Goal: Information Seeking & Learning: Find specific fact

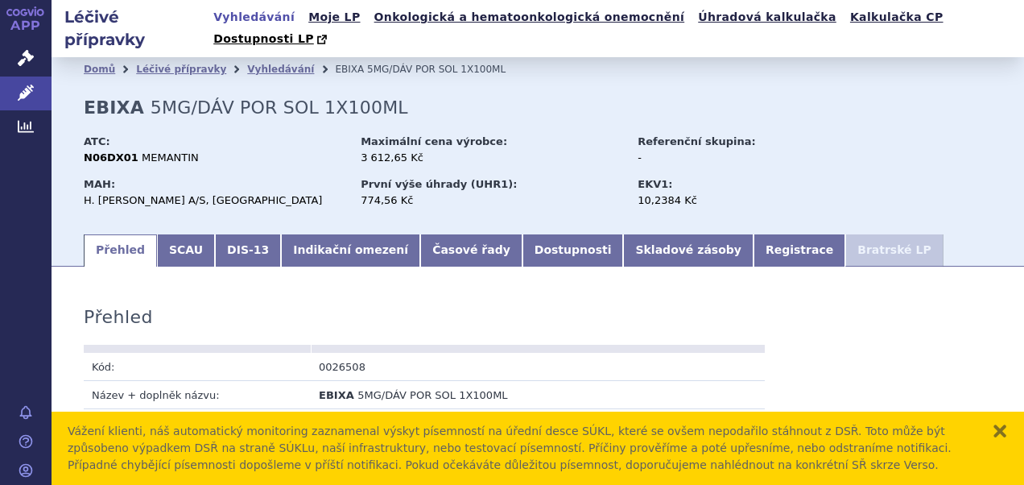
click at [997, 428] on button "zavřít" at bounding box center [1000, 431] width 16 height 16
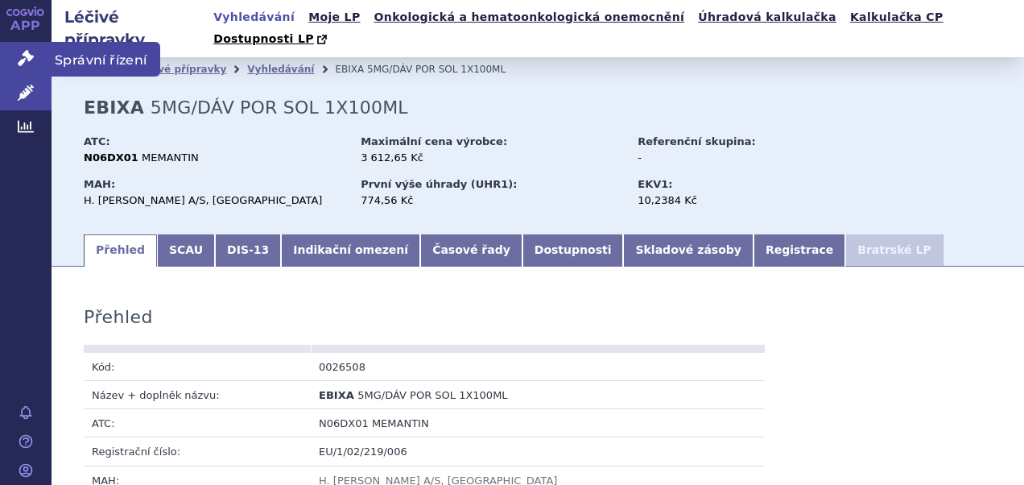
click at [18, 55] on icon at bounding box center [26, 58] width 16 height 16
click at [30, 59] on icon at bounding box center [26, 58] width 16 height 16
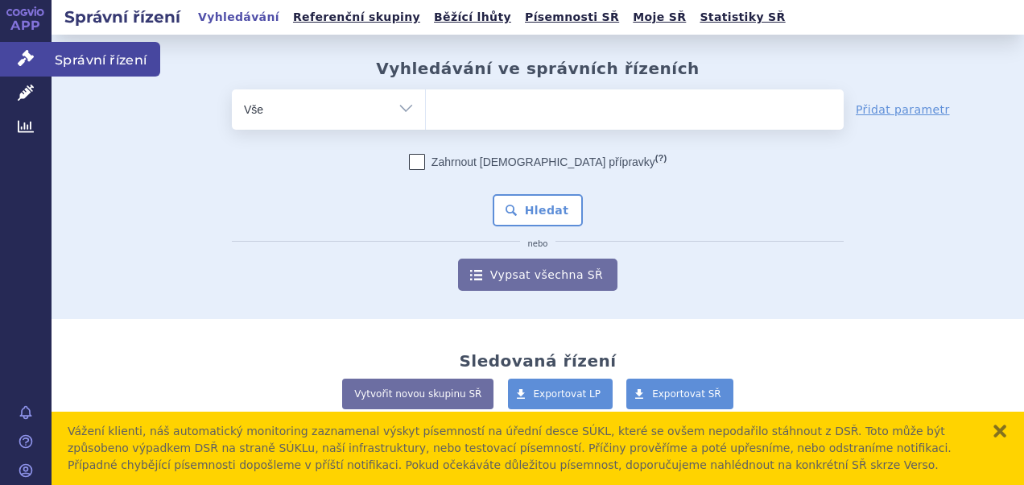
click at [23, 59] on icon at bounding box center [26, 58] width 16 height 16
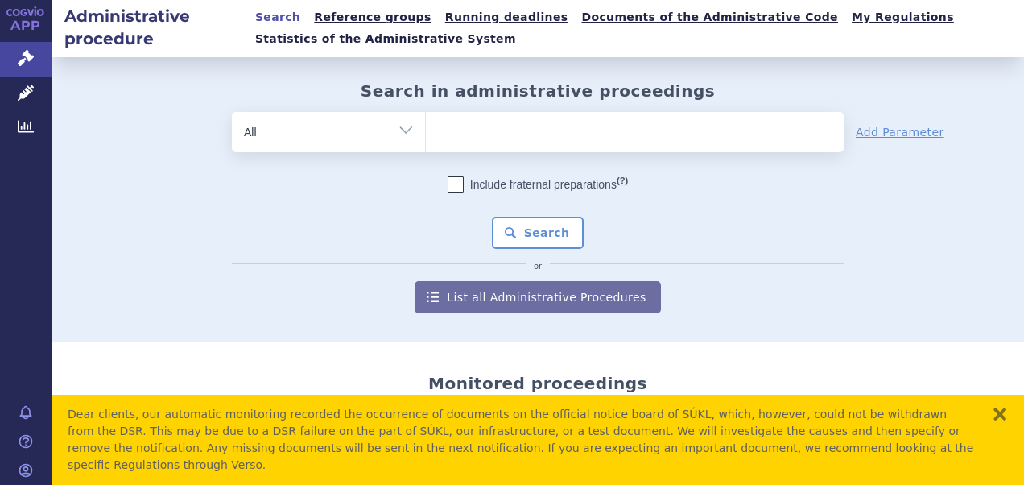
click at [23, 20] on font "APP" at bounding box center [25, 25] width 30 height 15
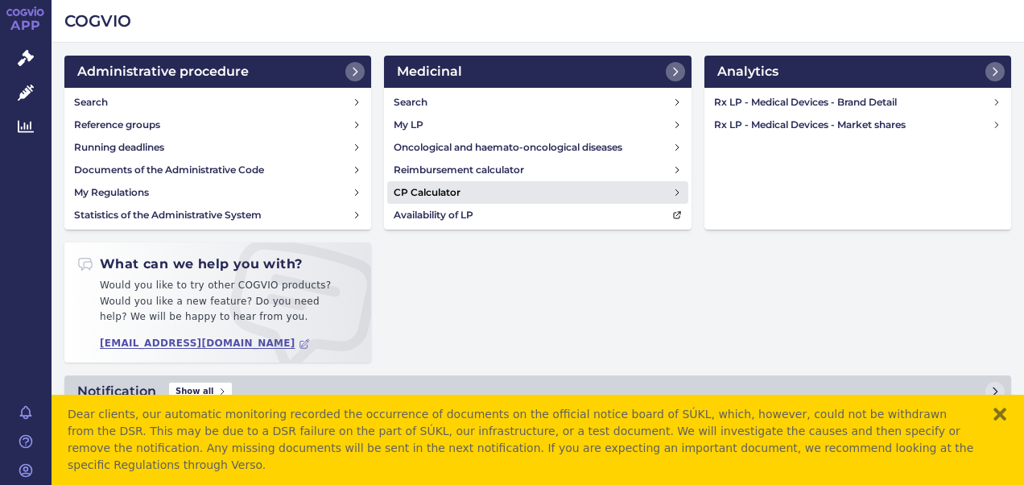
click at [440, 191] on h4 "CP Calculator" at bounding box center [427, 192] width 67 height 16
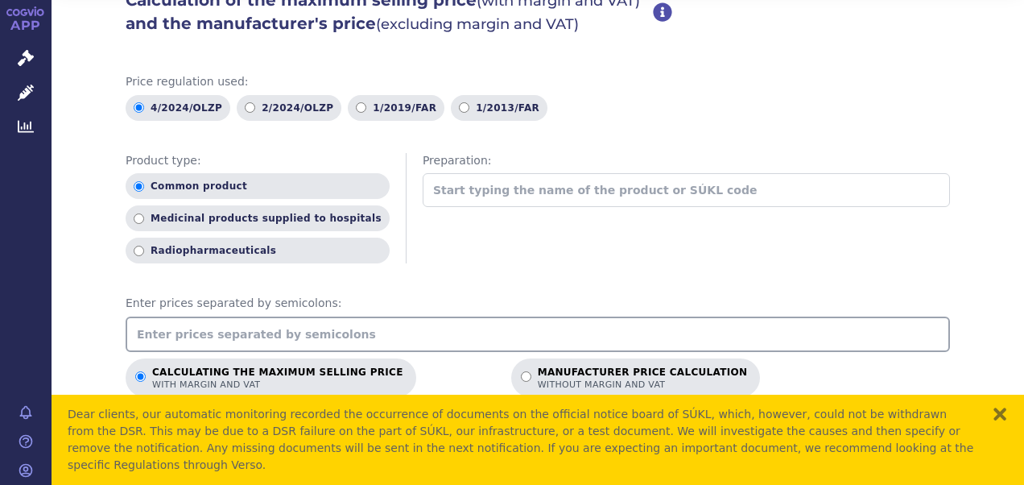
scroll to position [80, 0]
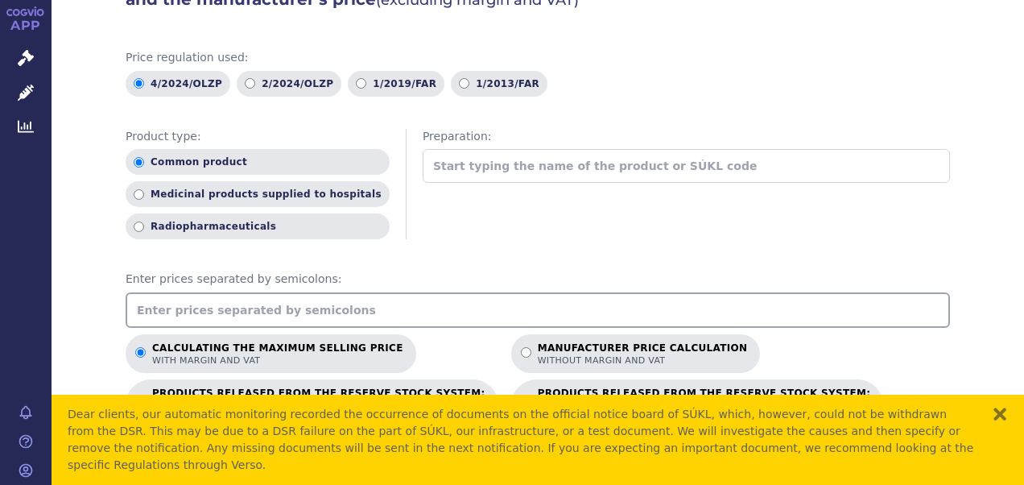
drag, startPoint x: 427, startPoint y: 314, endPoint x: 414, endPoint y: 307, distance: 14.8
click at [427, 314] on input "text" at bounding box center [538, 309] width 824 height 35
type input "206"
click at [475, 261] on div "Price regulation used: 4/2024/OLZP 2/2024/OLZP 1/2019/FAR 1/2013/FAR Product ty…" at bounding box center [538, 479] width 824 height 858
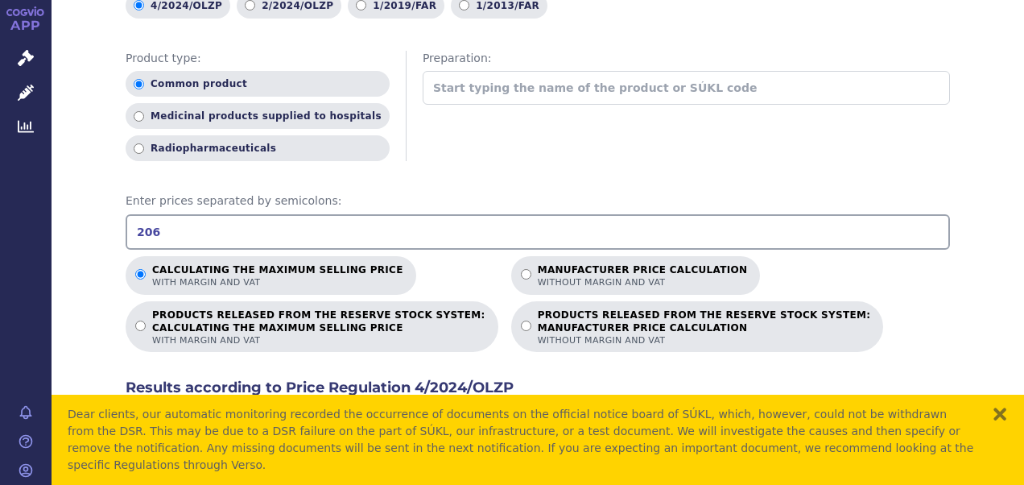
scroll to position [241, 0]
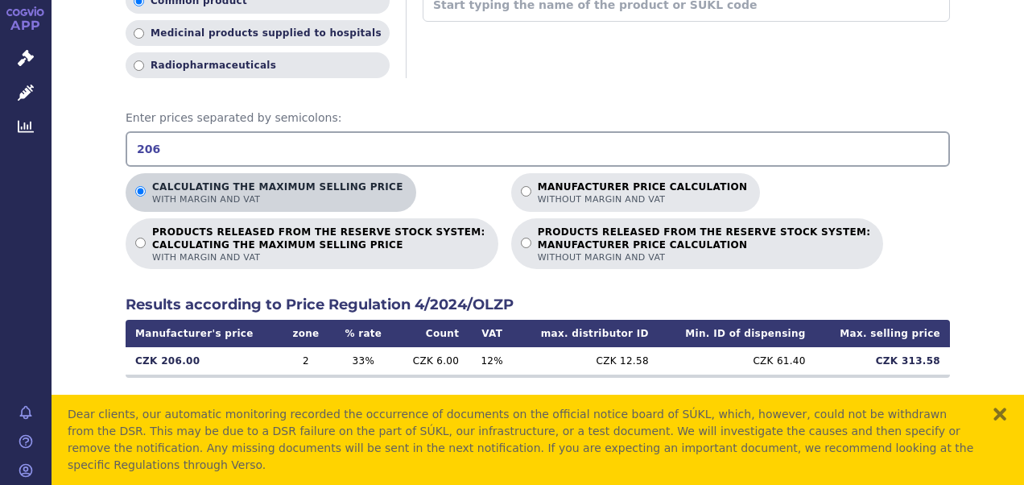
click at [289, 195] on span "with margin and VAT" at bounding box center [277, 199] width 251 height 12
click at [146, 195] on input "Calculating the maximum selling price with margin and VAT" at bounding box center [140, 191] width 10 height 10
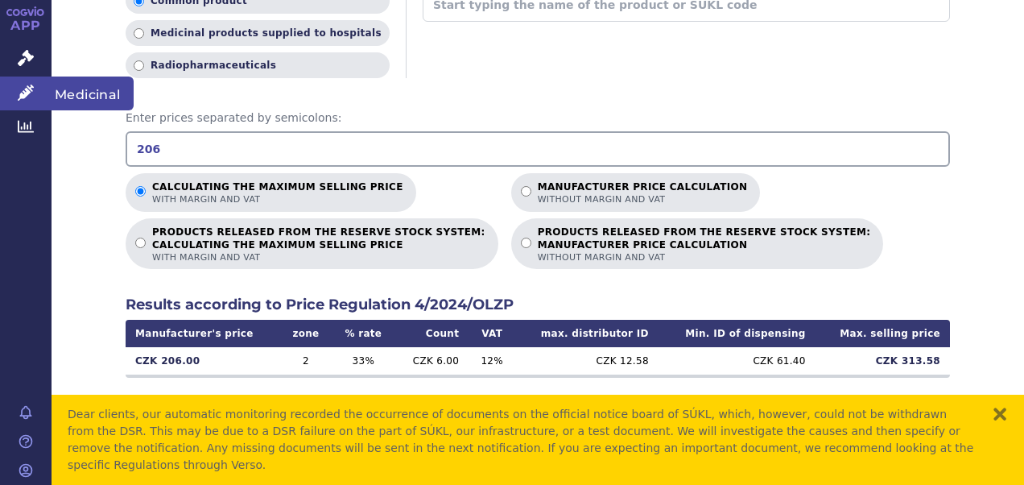
click at [72, 85] on span "Medicinal" at bounding box center [93, 93] width 82 height 34
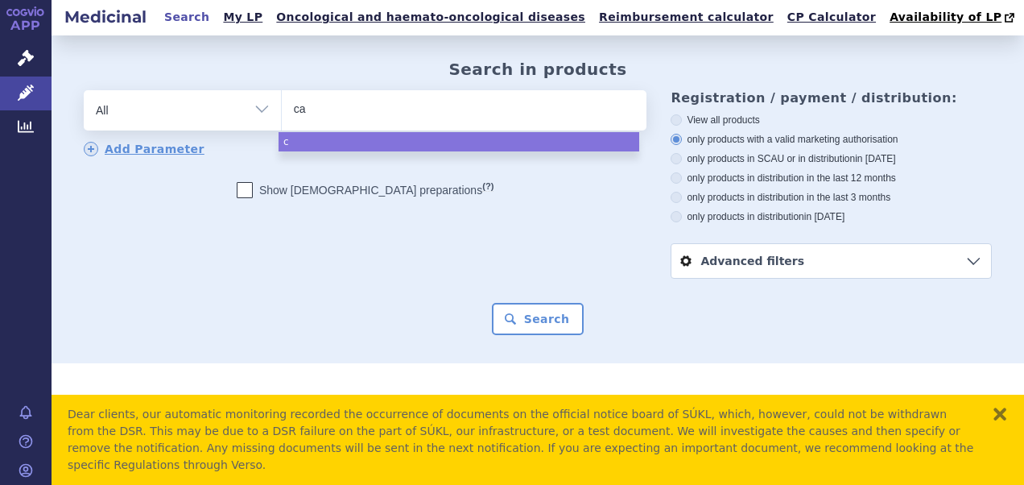
type input "cat"
type input "cati"
type input "catio"
type input "catioa"
type input "catio"
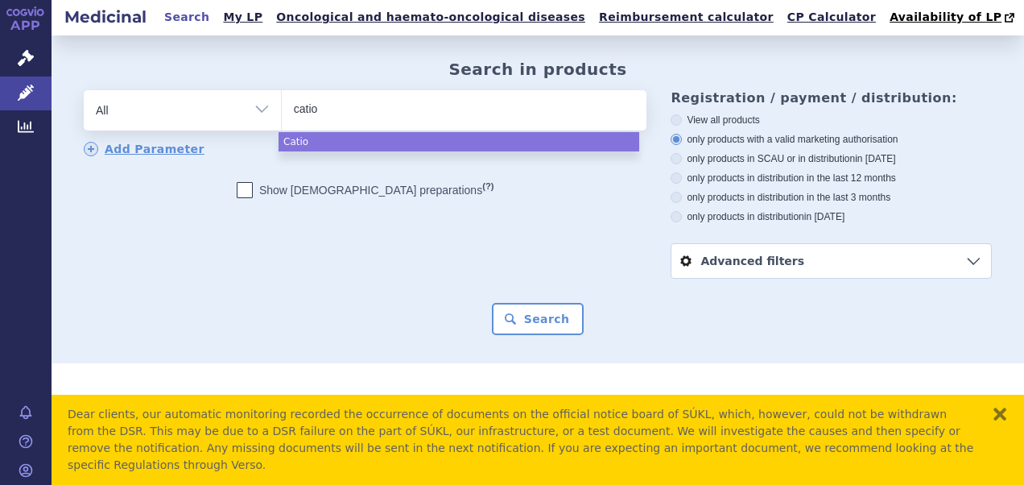
type input "catiol"
type input "catiolan"
type input "catiolanze"
select select "catiolanze"
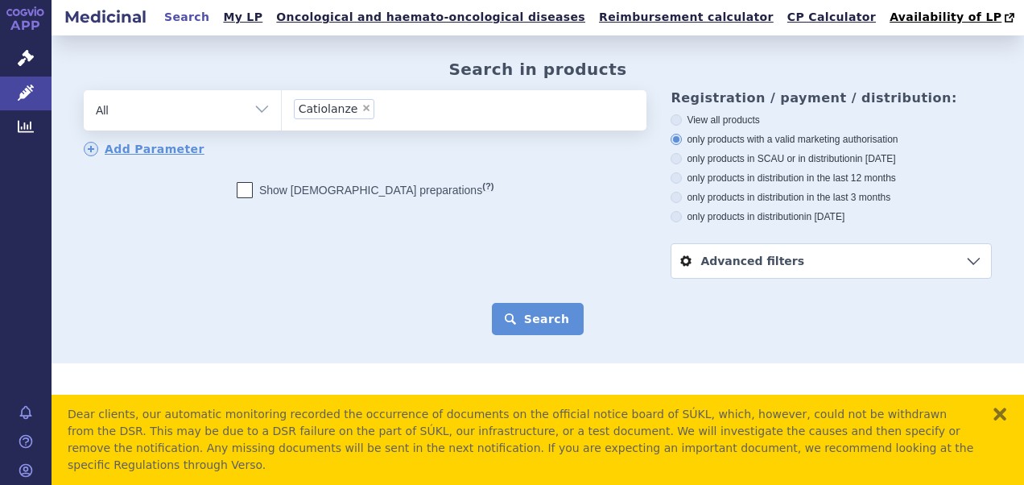
click at [542, 323] on button "Search" at bounding box center [538, 319] width 93 height 32
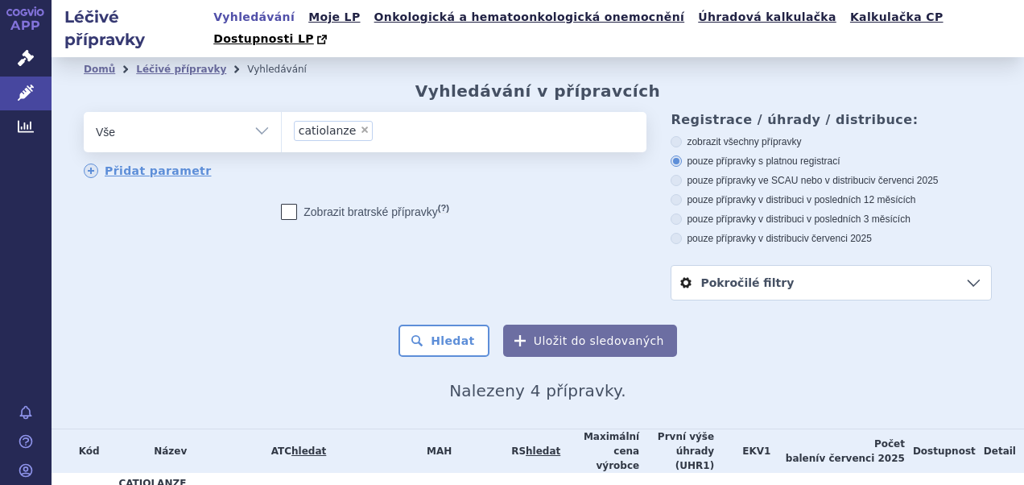
scroll to position [148, 0]
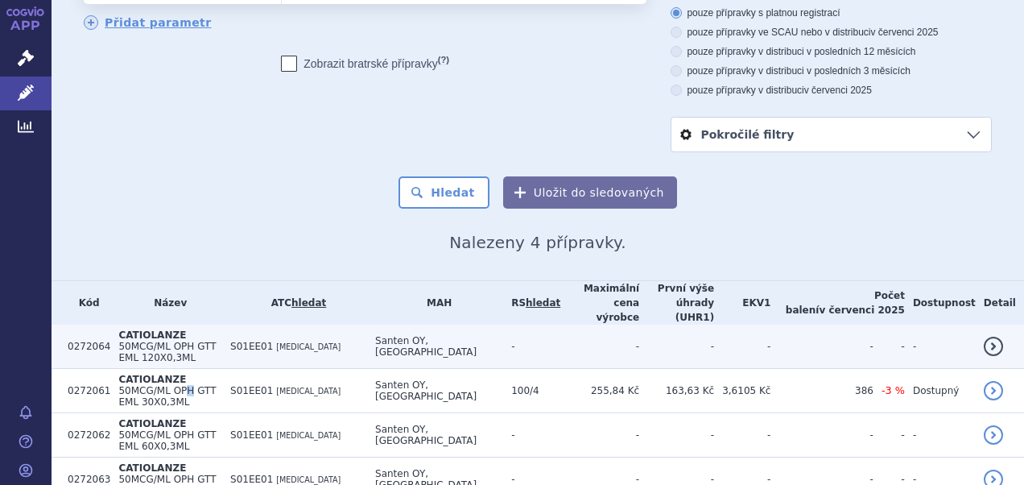
drag, startPoint x: 235, startPoint y: 324, endPoint x: 283, endPoint y: 311, distance: 50.0
click at [222, 369] on td "CATIOLANZE 50MCG/ML OPH GTT EML 30X0,3ML" at bounding box center [166, 391] width 112 height 44
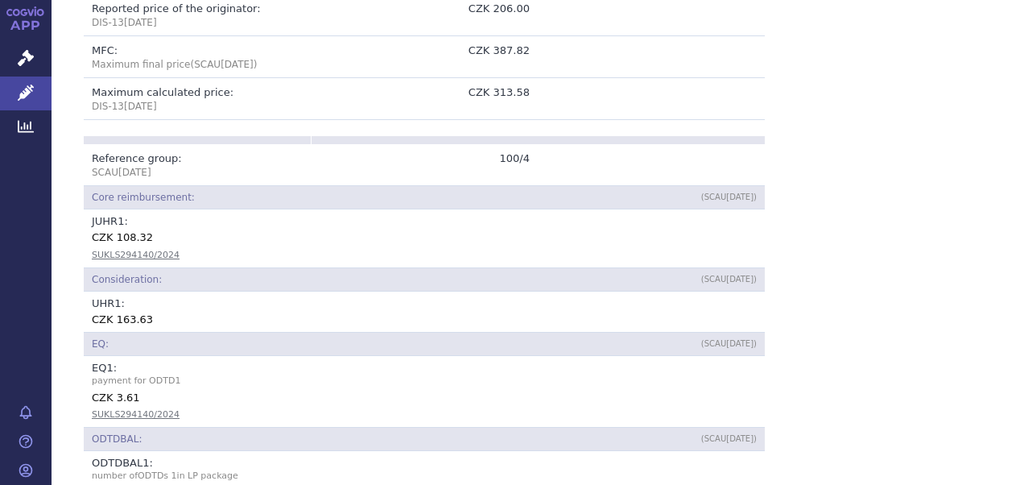
scroll to position [644, 0]
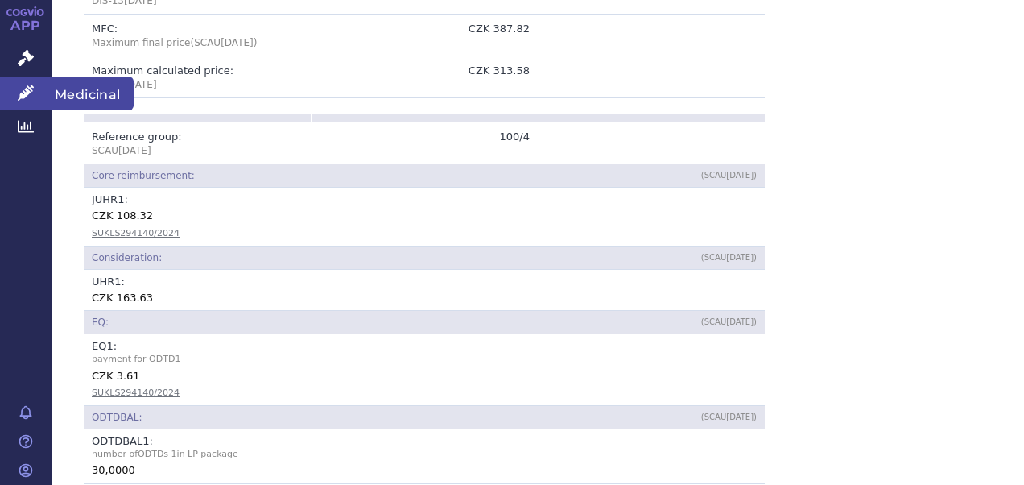
drag, startPoint x: 97, startPoint y: 92, endPoint x: 98, endPoint y: 104, distance: 12.2
click at [97, 92] on span "Medicinal" at bounding box center [93, 93] width 82 height 34
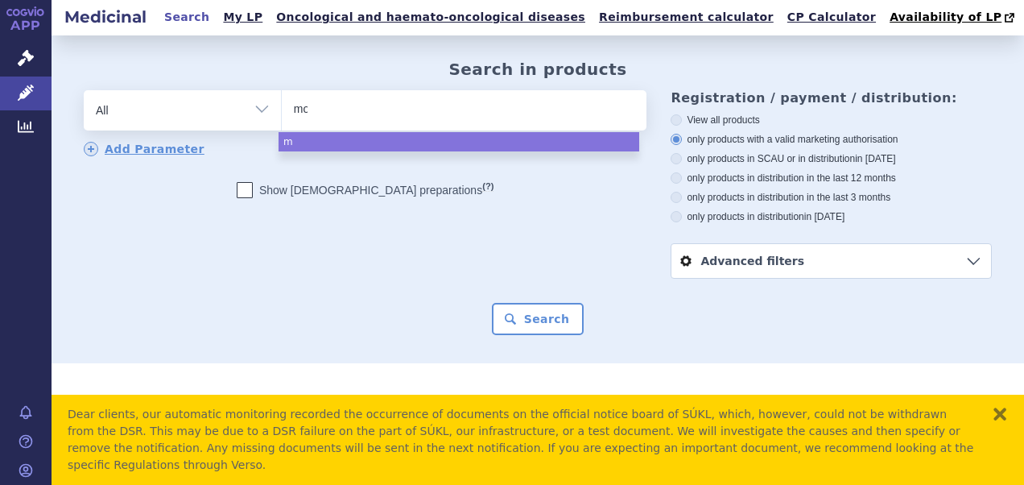
type input "mon"
type input "mono"
type input "monop"
type input "monopro"
type input "monopr"
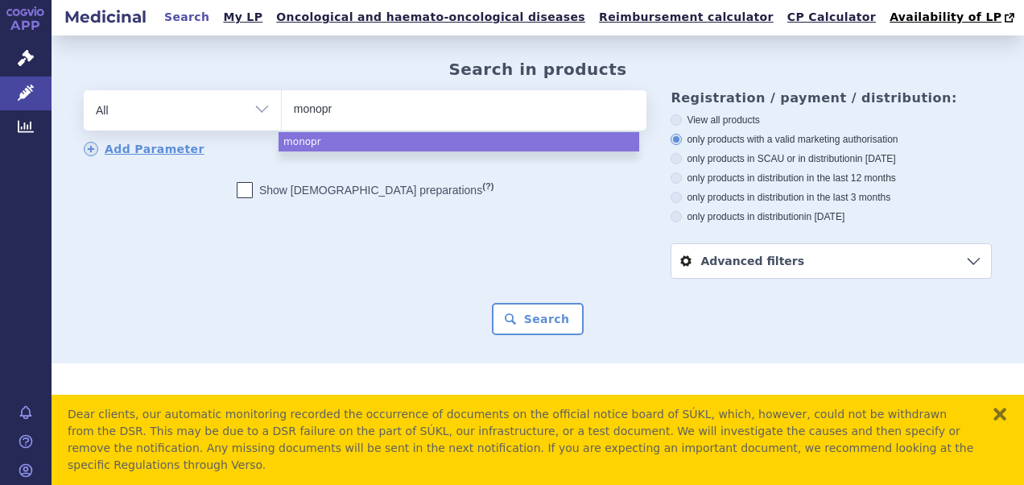
type input "monop"
type input "monopo"
type input "monoport"
select select "monoport"
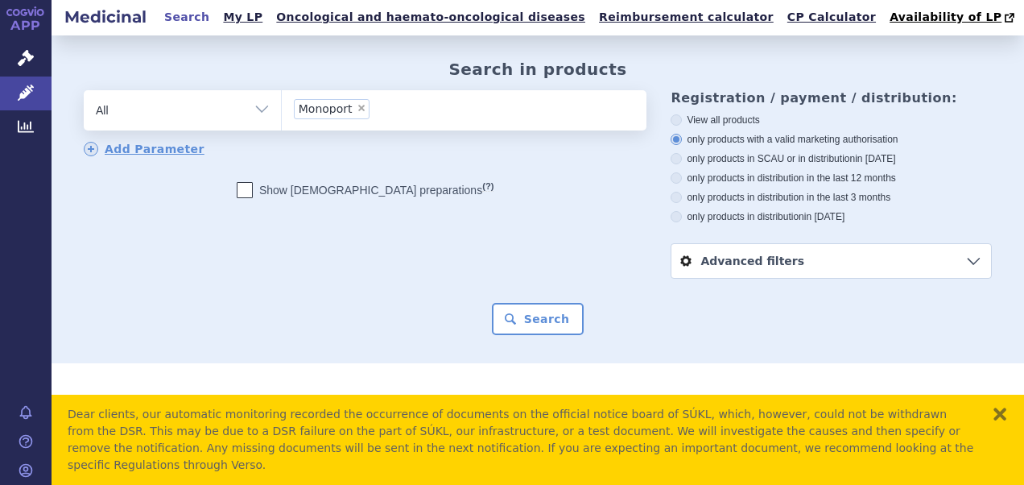
click at [359, 111] on span "×" at bounding box center [362, 108] width 10 height 10
click at [282, 111] on select "Monoport" at bounding box center [281, 109] width 1 height 40
select select
type input "m"
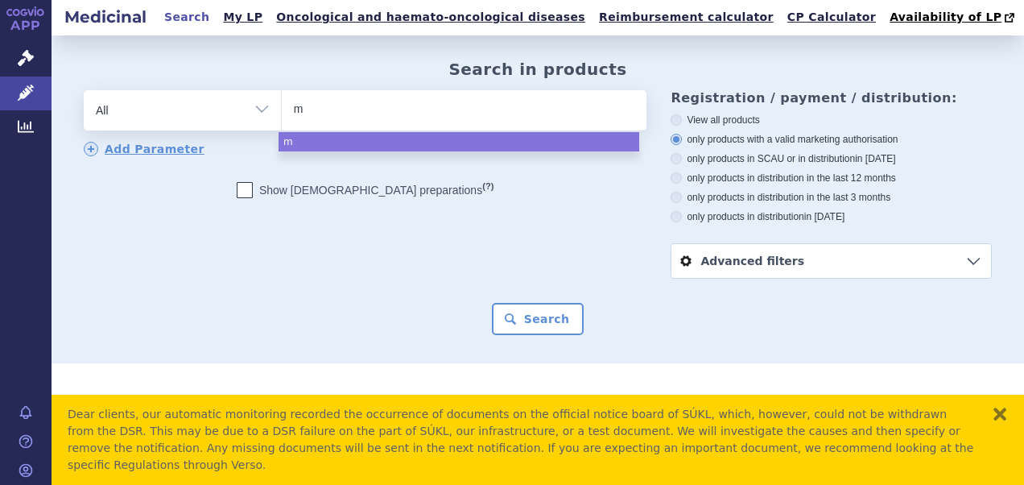
type input "mo"
type input "mon"
type input "mono"
type input "monop"
type input "monopro"
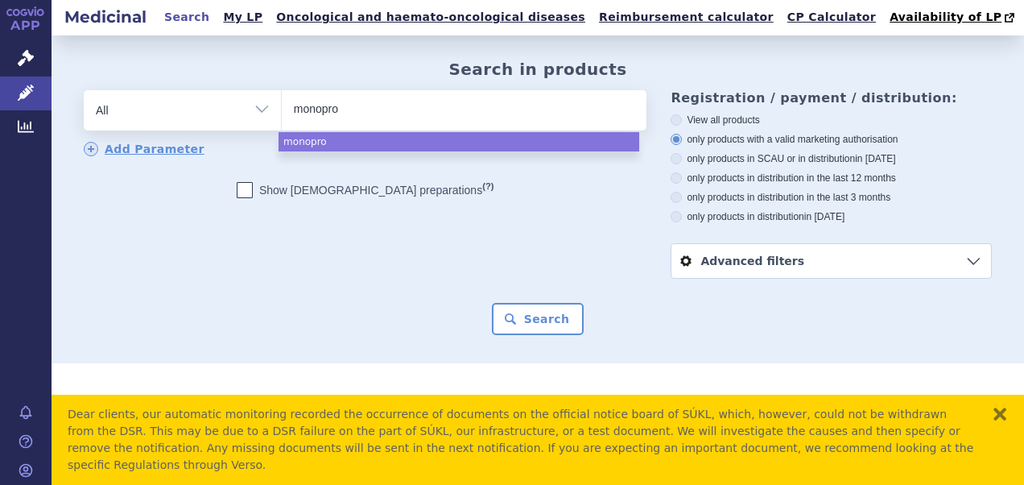
type input "monopros"
type input "monoprosy"
type input "monopros"
type input "monoprost"
select select "monoprost"
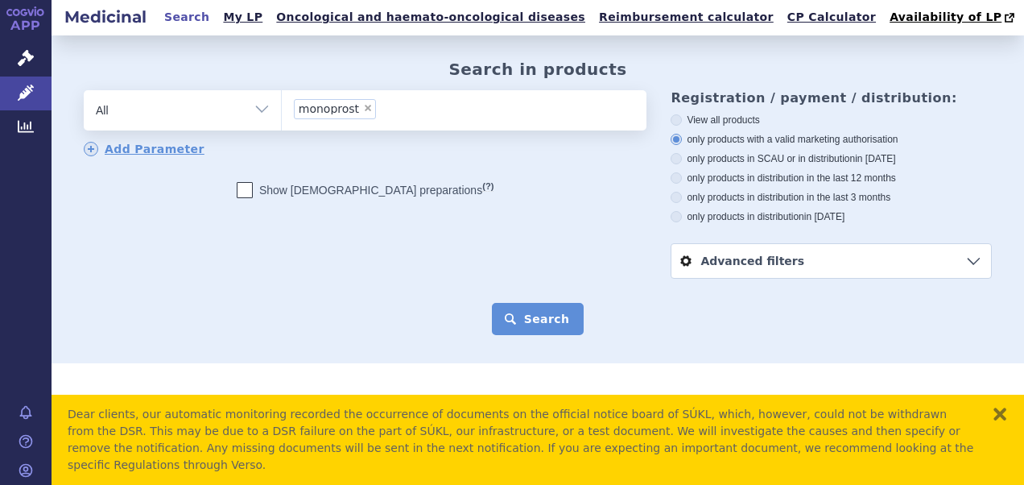
click at [547, 324] on button "Search" at bounding box center [538, 319] width 93 height 32
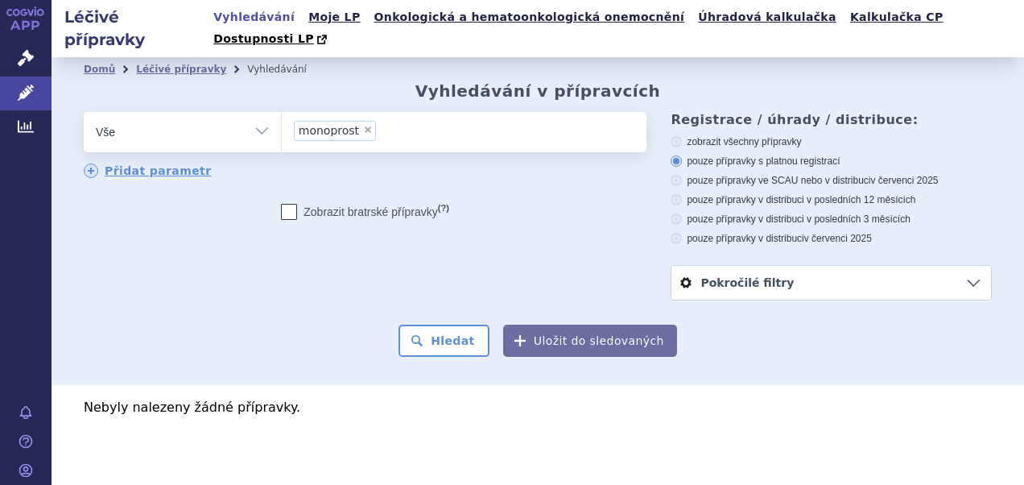
click at [363, 125] on span "×" at bounding box center [368, 130] width 10 height 10
click at [282, 111] on select "monoprost" at bounding box center [281, 131] width 1 height 40
select select
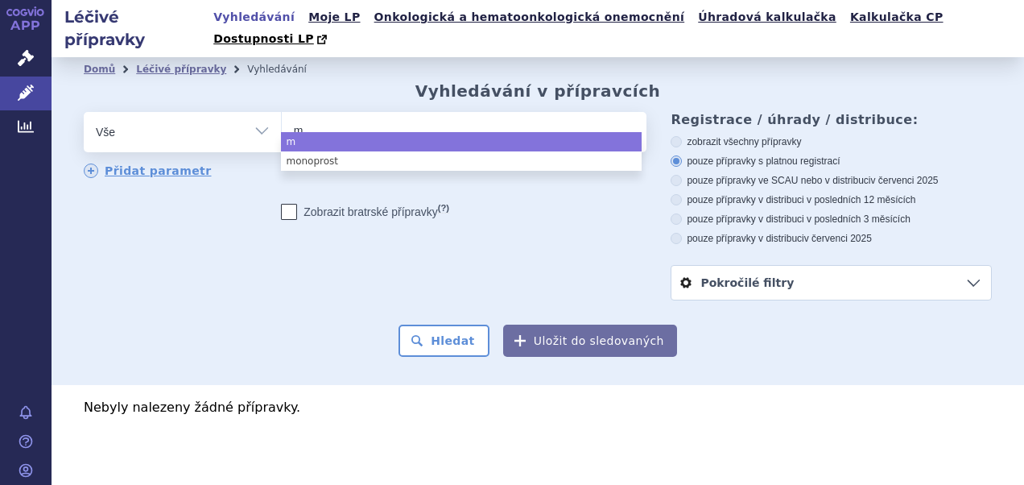
type input "mo"
type input "mon"
type input "mono"
type input "monop"
type input "monopr"
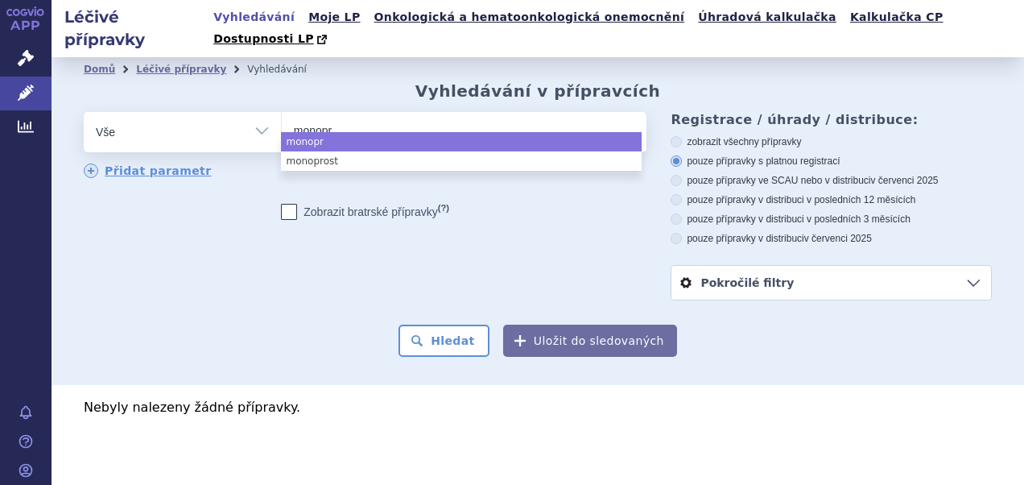
type input "monopro"
type input "monoprost"
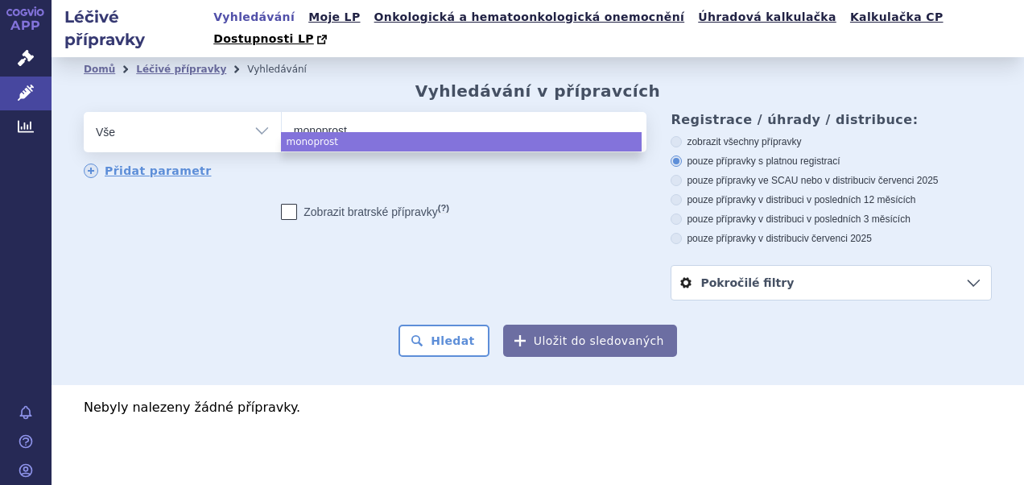
select select "monoprost"
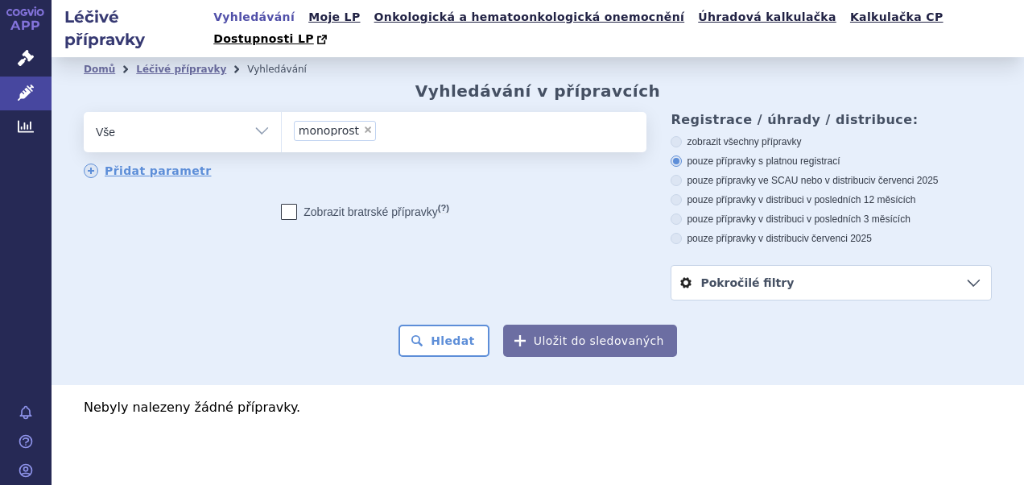
click at [364, 125] on span "×" at bounding box center [368, 130] width 10 height 10
click at [282, 111] on select "monoprost" at bounding box center [281, 131] width 1 height 40
select select
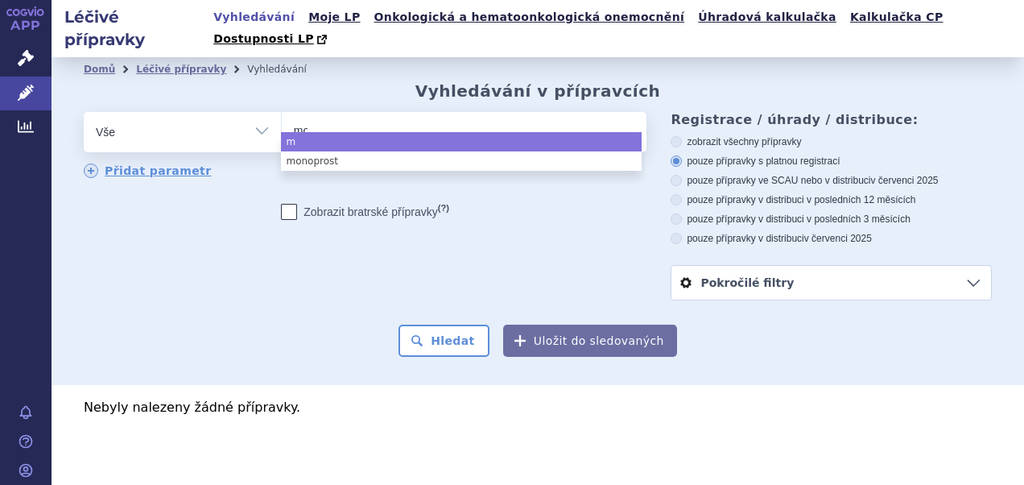
type input "mon"
type input "mono"
type input "monop"
type input "monopo"
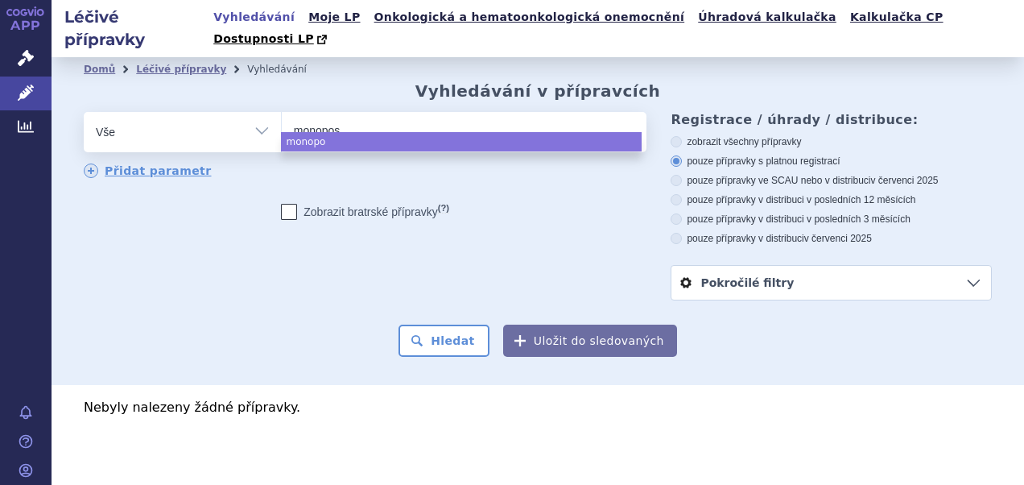
type input "monopost"
select select "monopost"
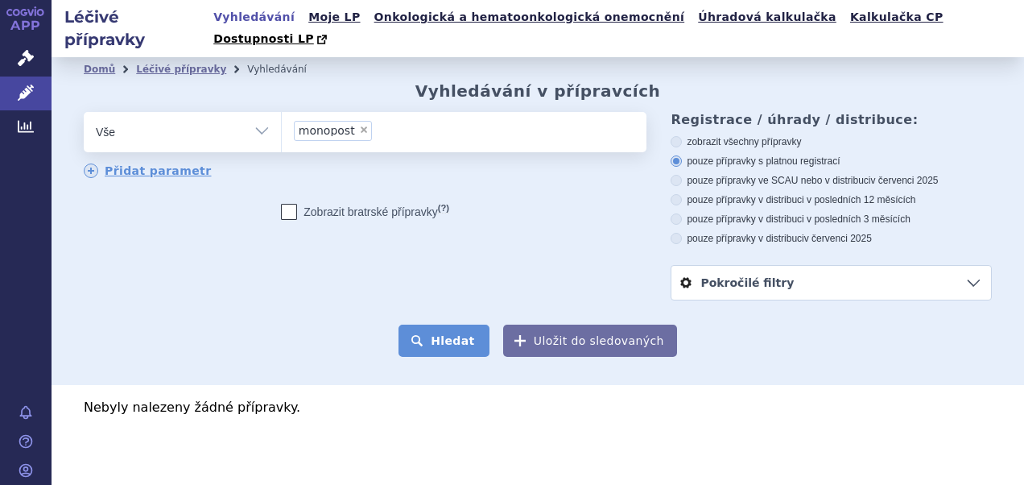
click at [451, 324] on button "Hledat" at bounding box center [443, 340] width 91 height 32
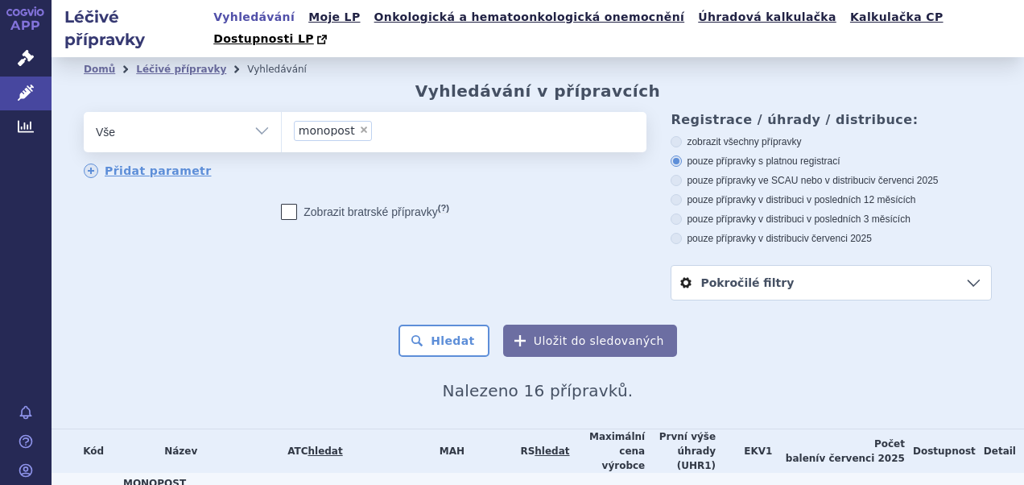
scroll to position [161, 0]
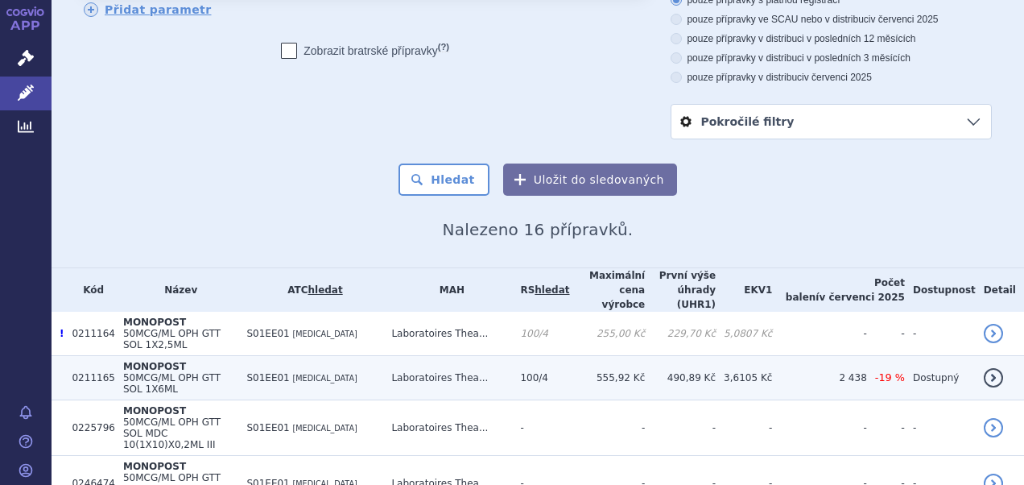
click at [221, 372] on span "50MCG/ML OPH GTT SOL 1X6ML" at bounding box center [171, 383] width 97 height 23
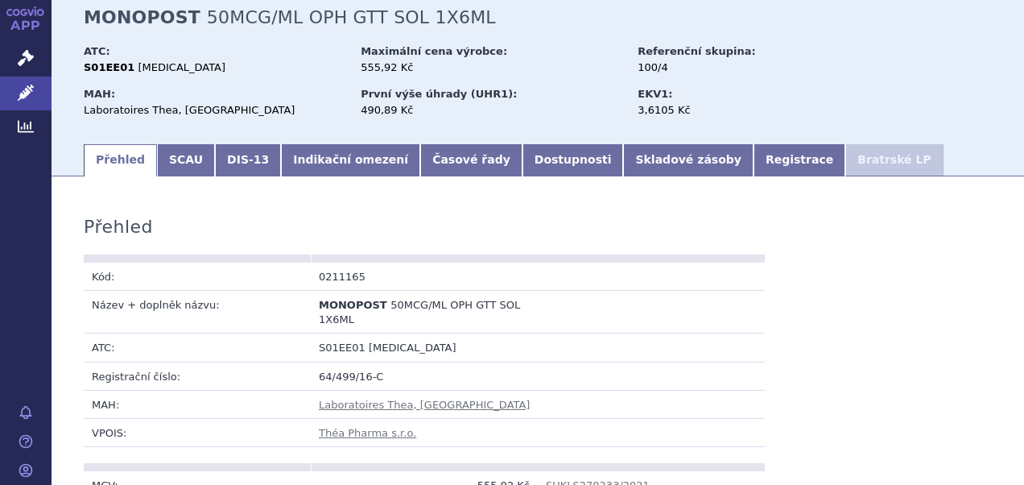
scroll to position [80, 0]
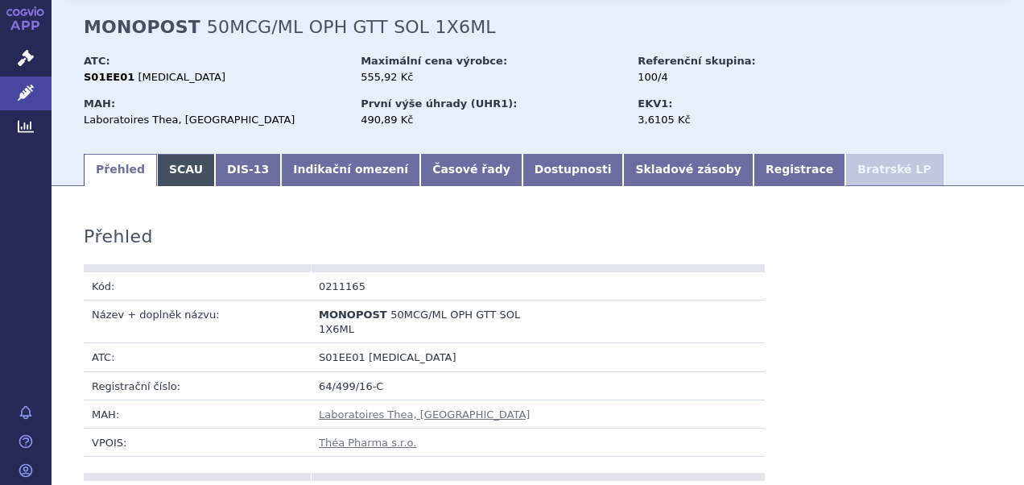
click at [179, 154] on link "SCAU" at bounding box center [186, 170] width 58 height 32
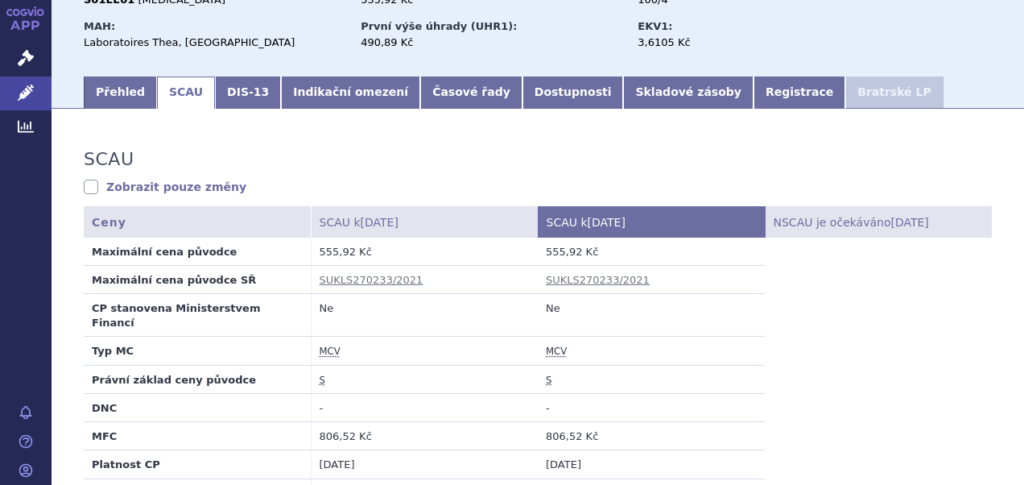
scroll to position [80, 0]
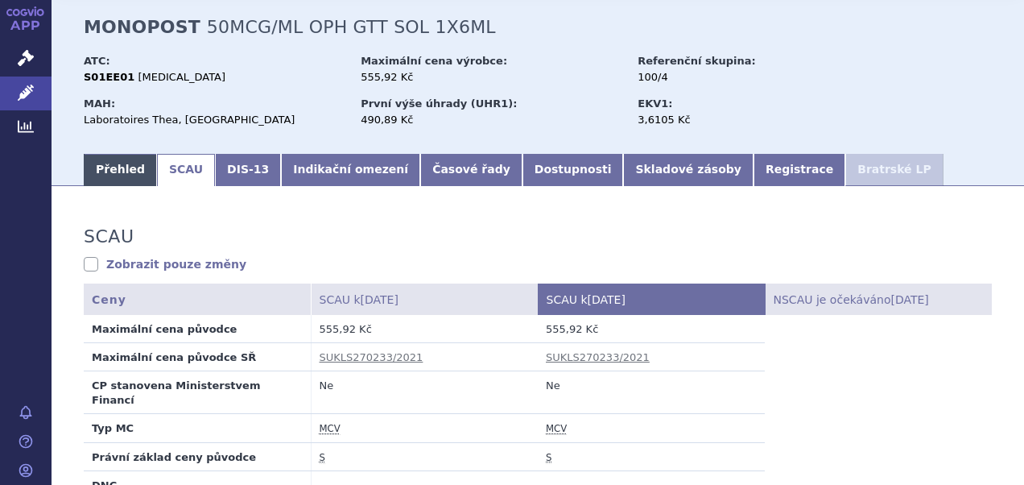
click at [141, 154] on link "Přehled" at bounding box center [120, 170] width 73 height 32
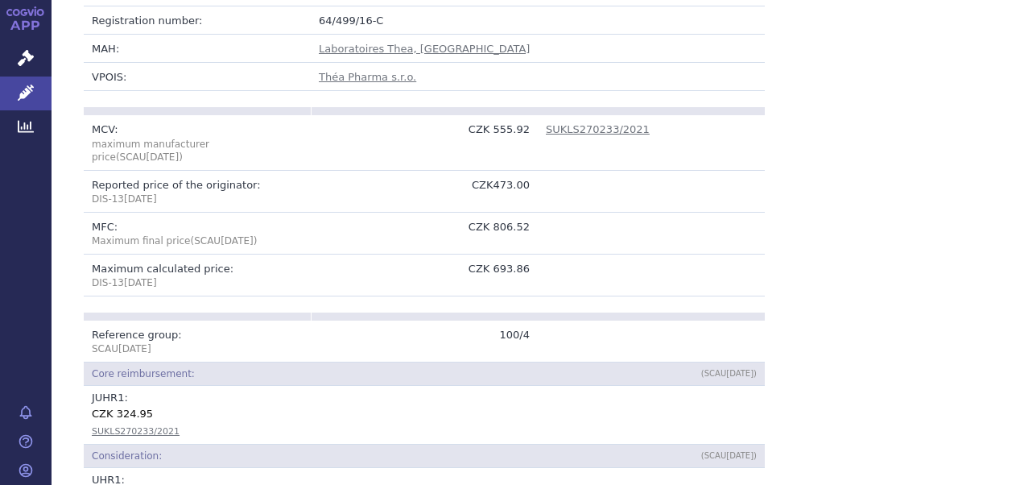
scroll to position [402, 0]
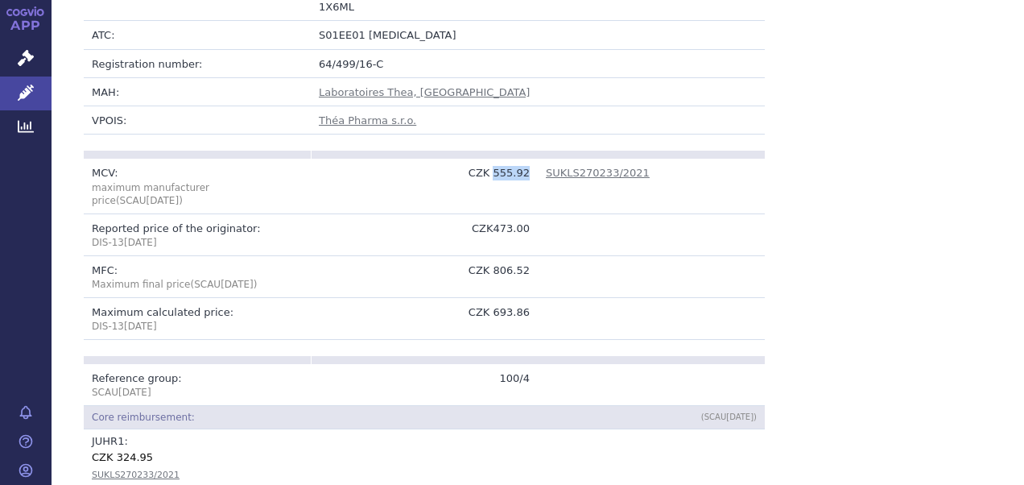
drag, startPoint x: 494, startPoint y: 152, endPoint x: 523, endPoint y: 151, distance: 29.0
click at [523, 159] on td "CZK 555.92" at bounding box center [424, 186] width 227 height 55
copy td "555.92"
drag, startPoint x: 493, startPoint y: 195, endPoint x: 526, endPoint y: 193, distance: 33.8
click at [526, 214] on td "CZK473.00" at bounding box center [424, 235] width 227 height 42
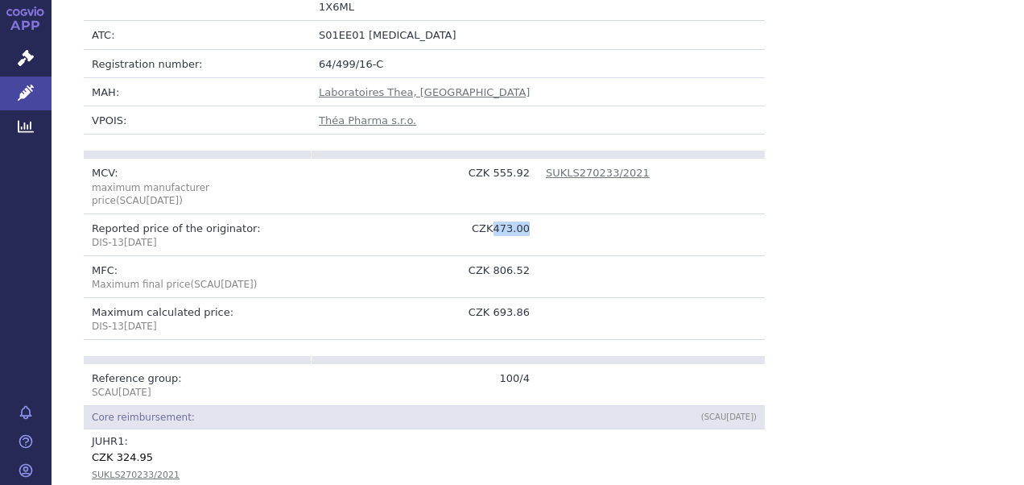
drag, startPoint x: 526, startPoint y: 193, endPoint x: 514, endPoint y: 193, distance: 12.1
copy td "473.00"
drag, startPoint x: 492, startPoint y: 275, endPoint x: 525, endPoint y: 274, distance: 33.0
click at [525, 298] on td "CZK 693.86" at bounding box center [424, 319] width 227 height 42
copy td "693.86"
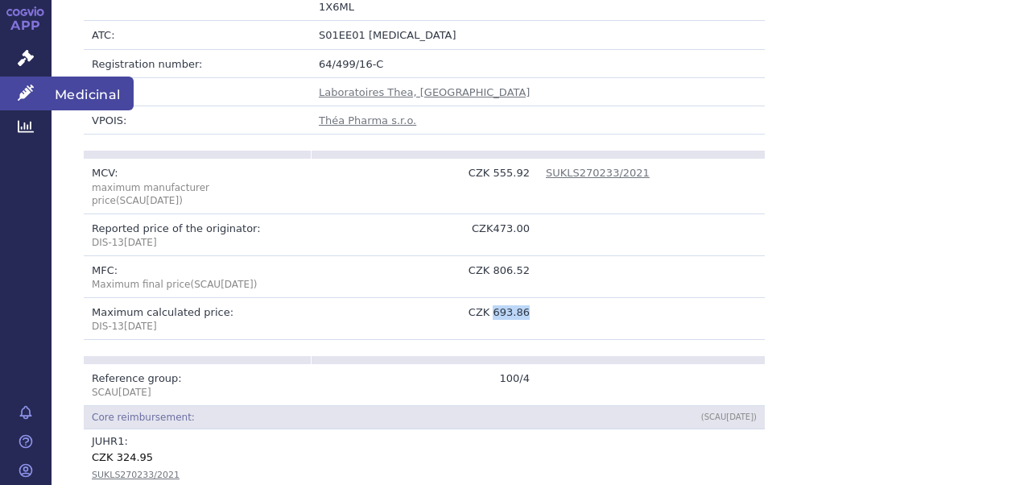
click at [60, 91] on span "Medicinal" at bounding box center [93, 93] width 82 height 34
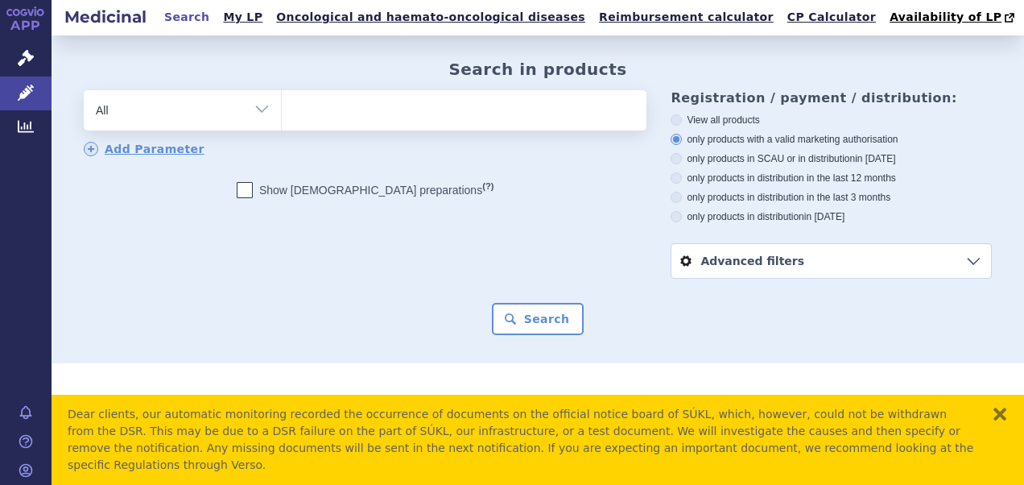
click at [411, 105] on ul at bounding box center [462, 107] width 361 height 34
click at [282, 105] on select at bounding box center [281, 109] width 1 height 40
click at [402, 123] on ul at bounding box center [462, 107] width 361 height 34
click at [282, 123] on select at bounding box center [281, 109] width 1 height 40
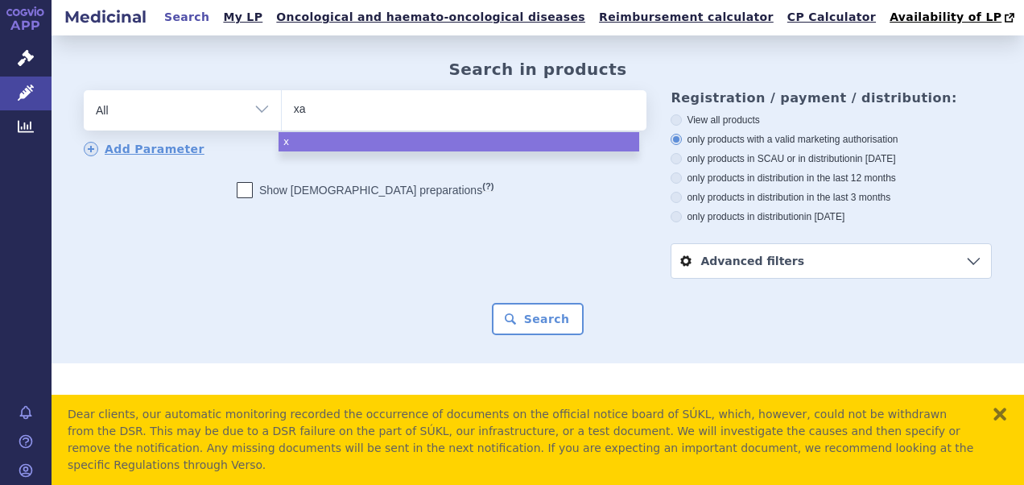
type input "xal"
type input "xala"
type input "xalata"
type input "xalatan"
select select "[MEDICAL_DATA]"
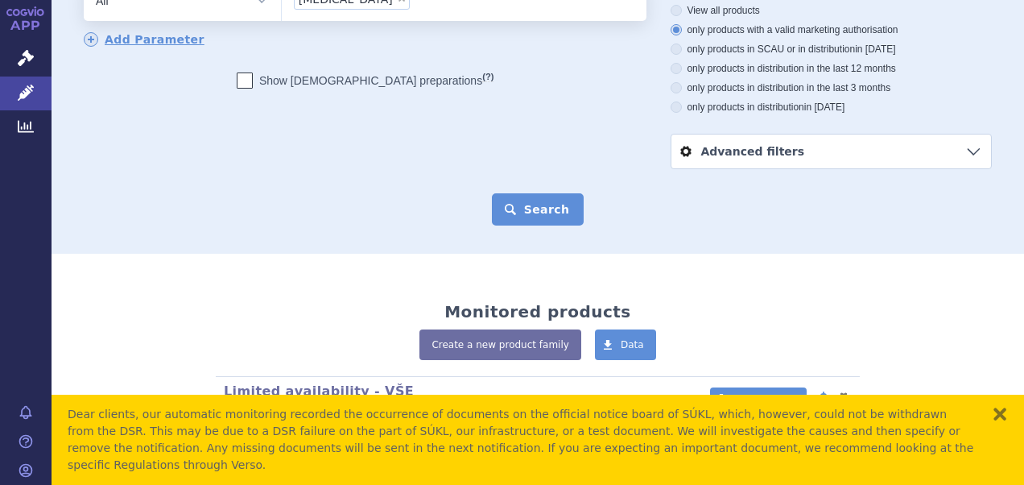
scroll to position [39, 0]
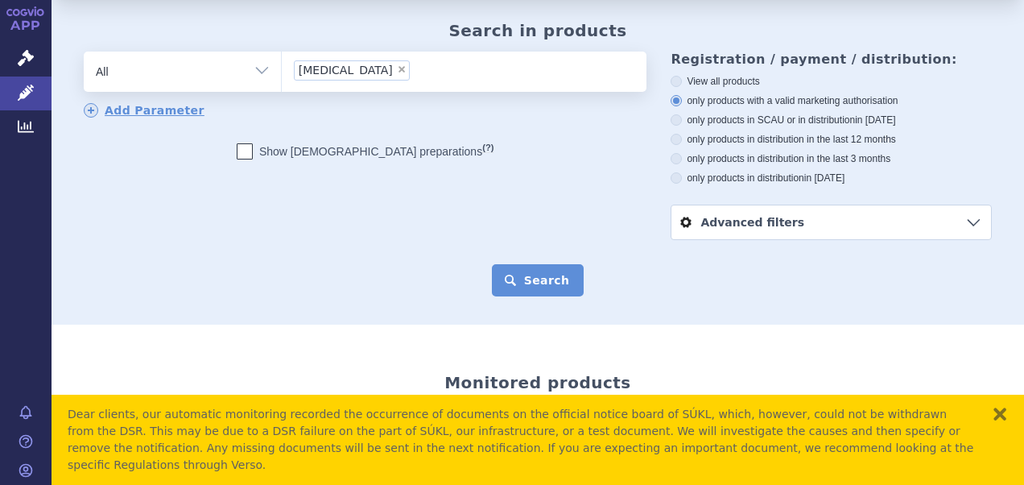
click at [519, 280] on button "Search" at bounding box center [538, 280] width 93 height 32
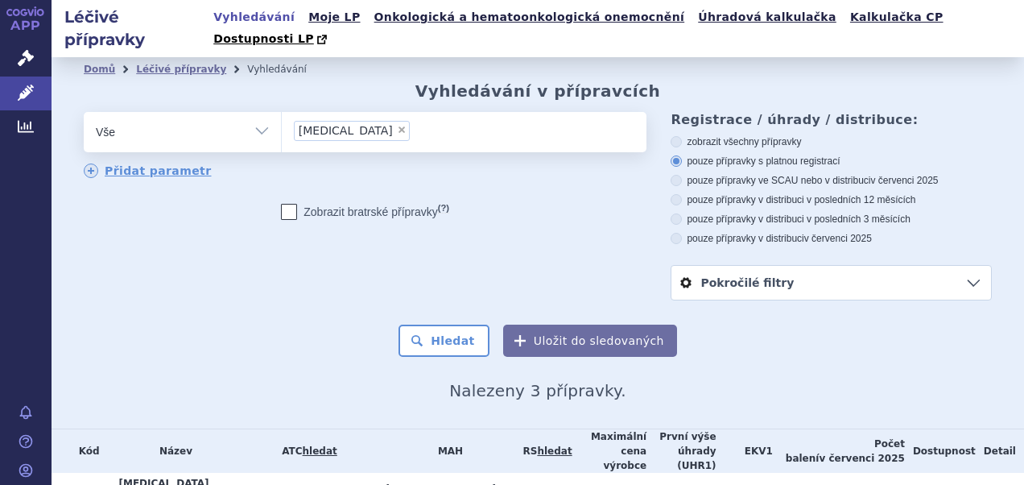
scroll to position [115, 0]
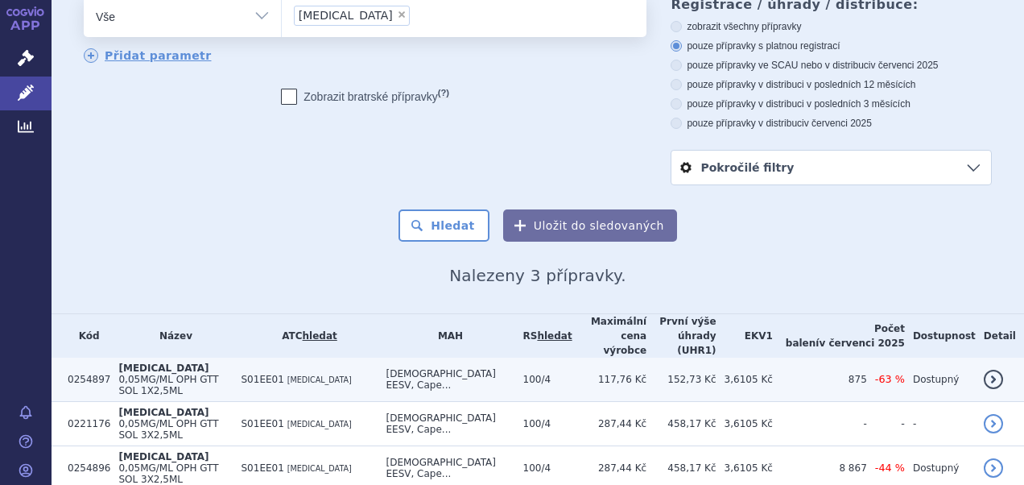
click at [213, 373] on span "0,05MG/ML OPH GTT SOL 1X2,5ML" at bounding box center [168, 384] width 100 height 23
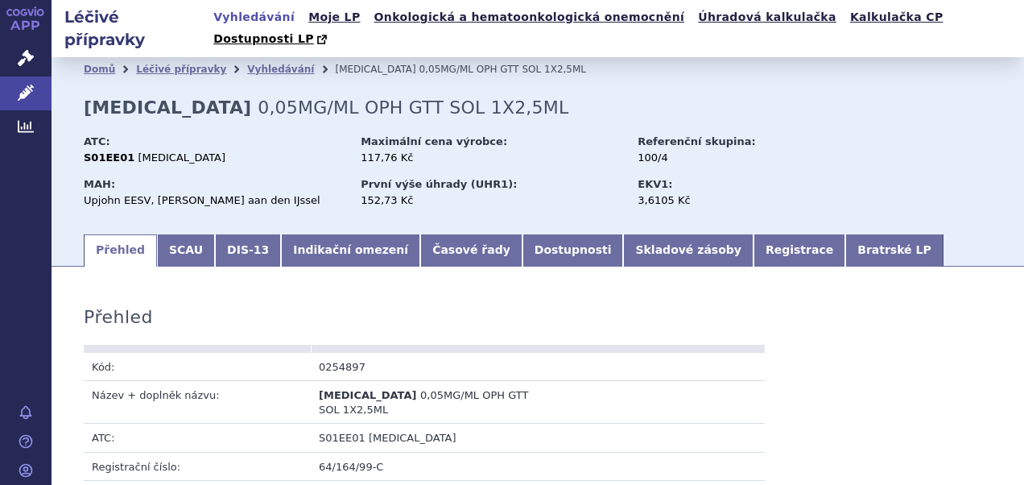
scroll to position [322, 0]
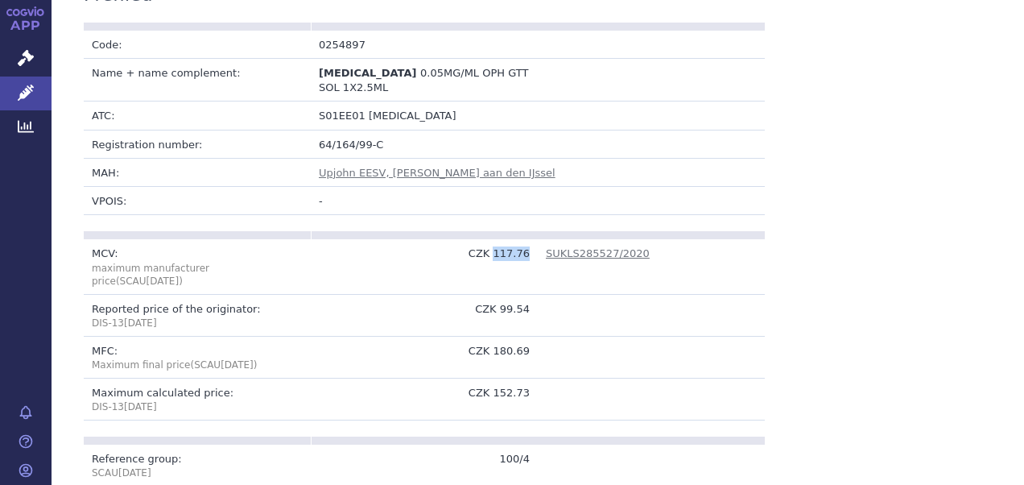
drag, startPoint x: 493, startPoint y: 234, endPoint x: 523, endPoint y: 229, distance: 30.2
click at [523, 239] on td "CZK 117.76" at bounding box center [424, 266] width 227 height 55
copy td "117.76"
drag, startPoint x: 494, startPoint y: 356, endPoint x: 522, endPoint y: 355, distance: 28.2
click at [522, 378] on td "CZK 152.73" at bounding box center [424, 399] width 227 height 42
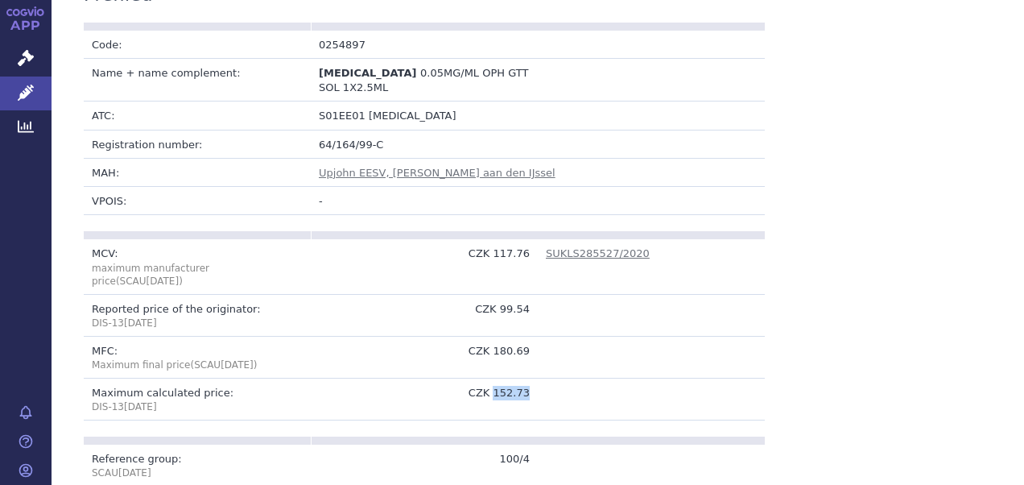
copy td "152.73"
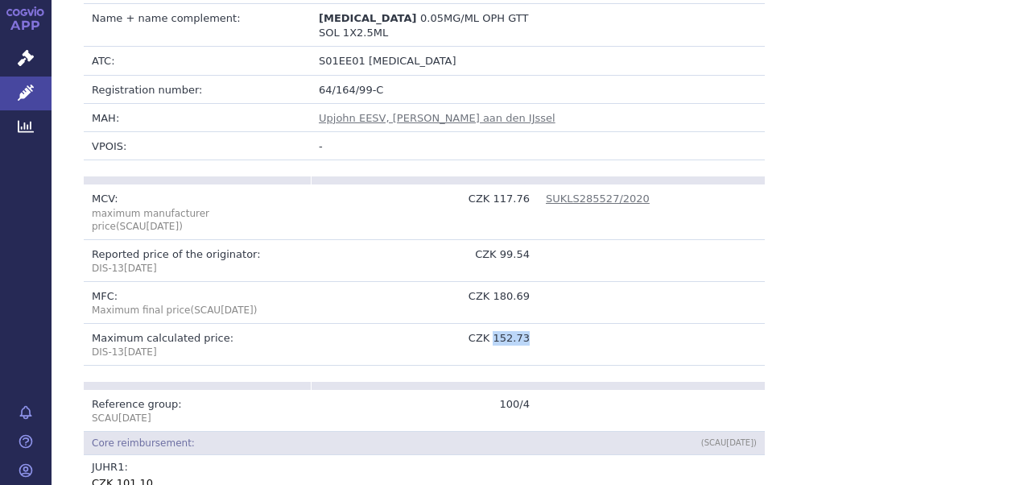
scroll to position [402, 0]
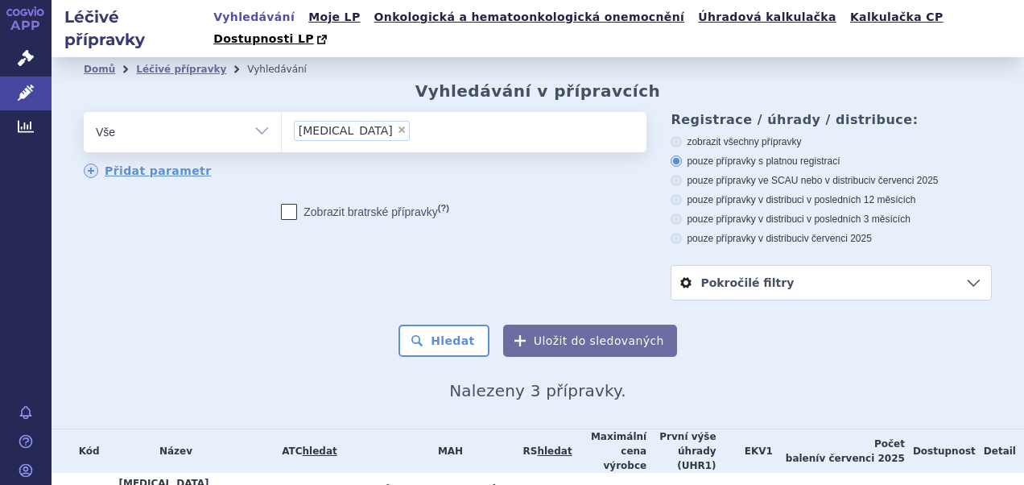
scroll to position [115, 0]
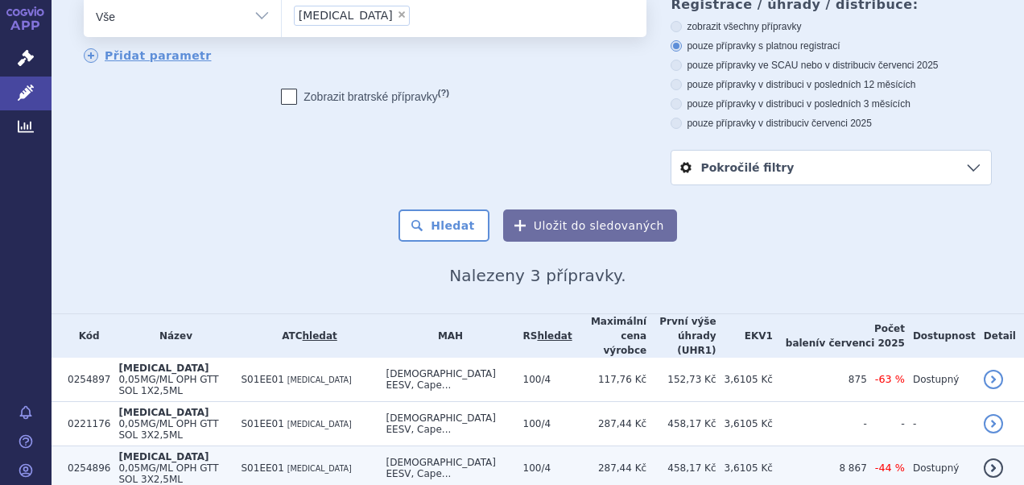
click at [158, 462] on span "0,05MG/ML OPH GTT SOL 3X2,5ML" at bounding box center [168, 473] width 100 height 23
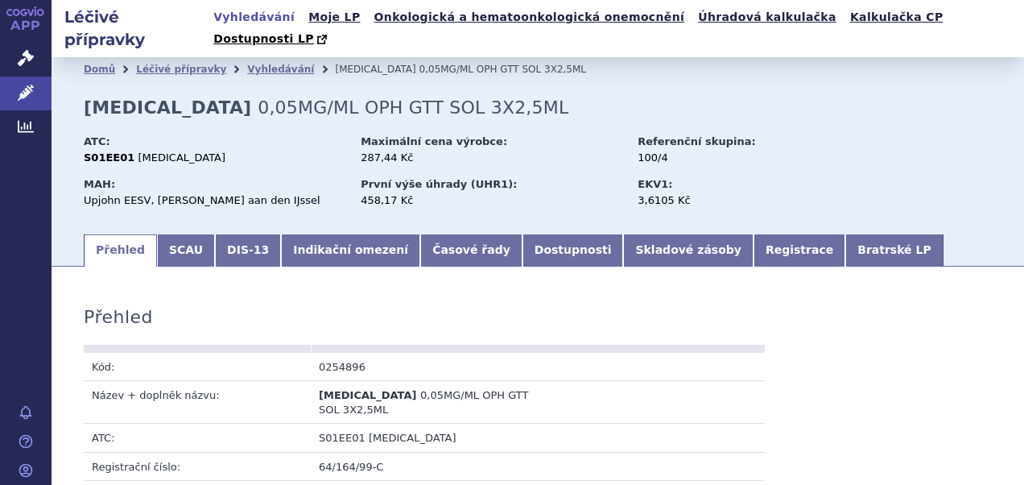
scroll to position [402, 0]
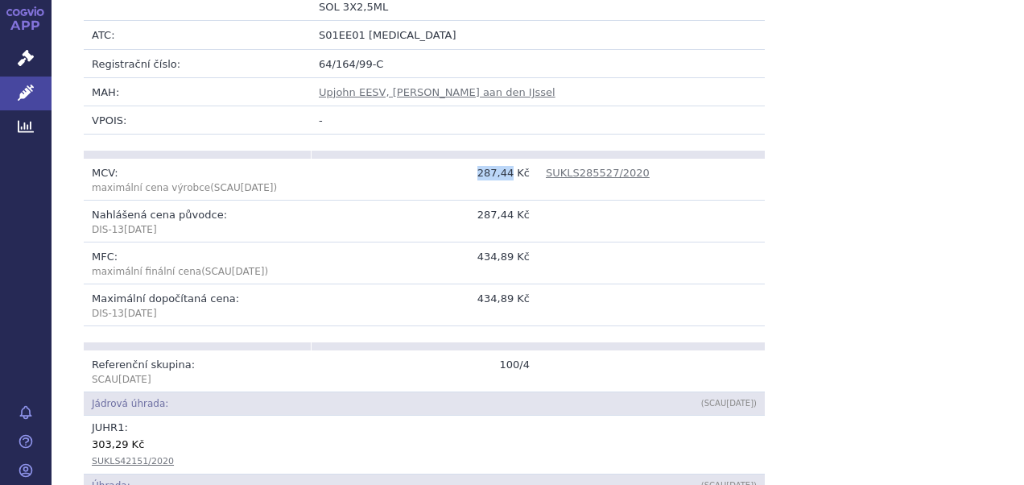
drag, startPoint x: 476, startPoint y: 153, endPoint x: 510, endPoint y: 151, distance: 34.7
click at [510, 159] on td "287,44 Kč" at bounding box center [424, 180] width 227 height 42
copy td "287,44"
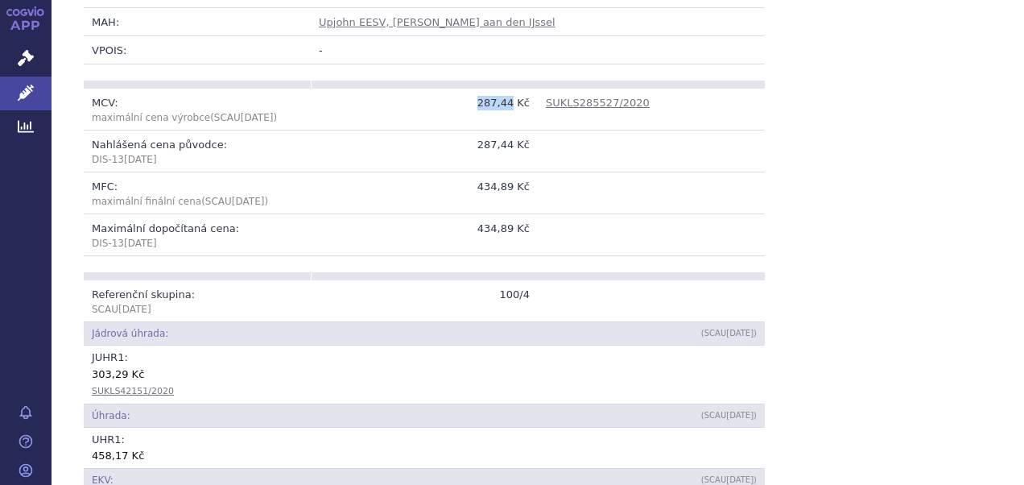
scroll to position [563, 0]
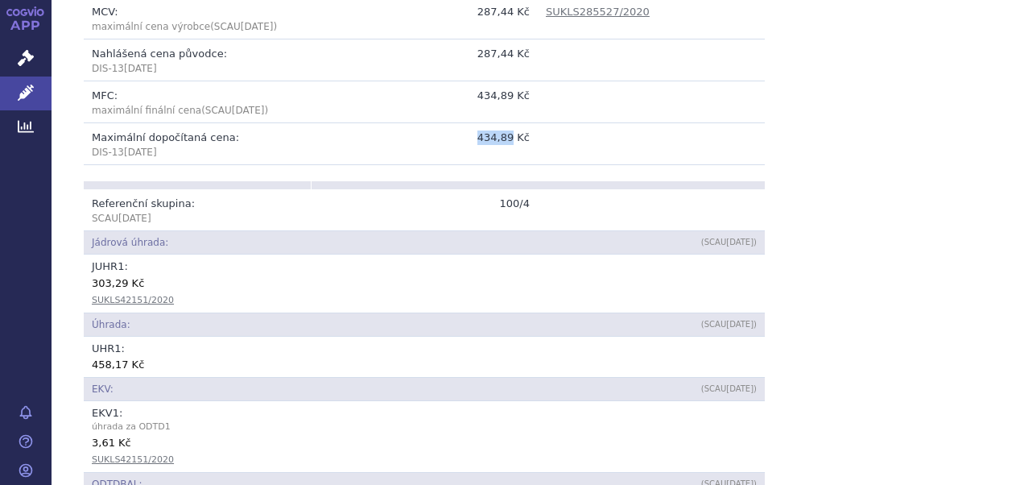
drag, startPoint x: 473, startPoint y: 117, endPoint x: 508, endPoint y: 116, distance: 34.6
click at [508, 123] on td "434,89 Kč" at bounding box center [424, 144] width 227 height 42
copy td "434,89"
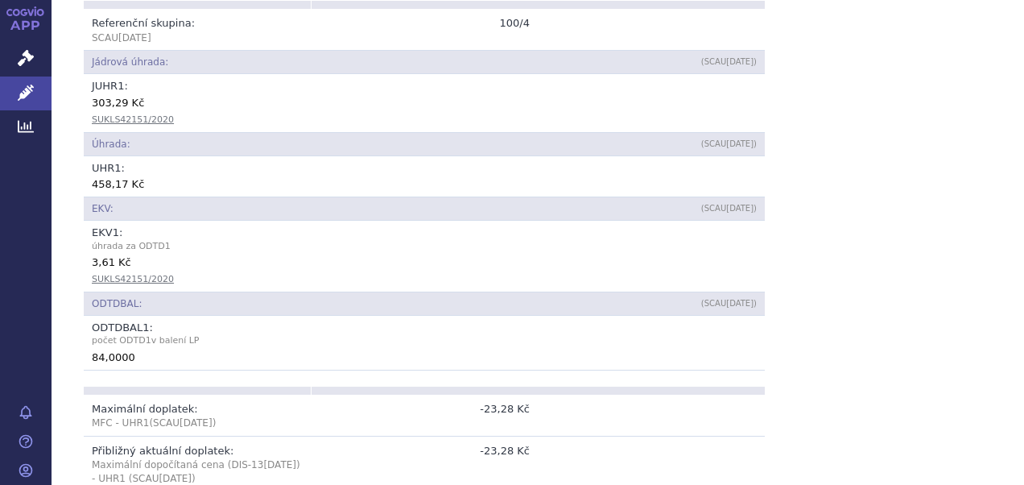
scroll to position [644, 0]
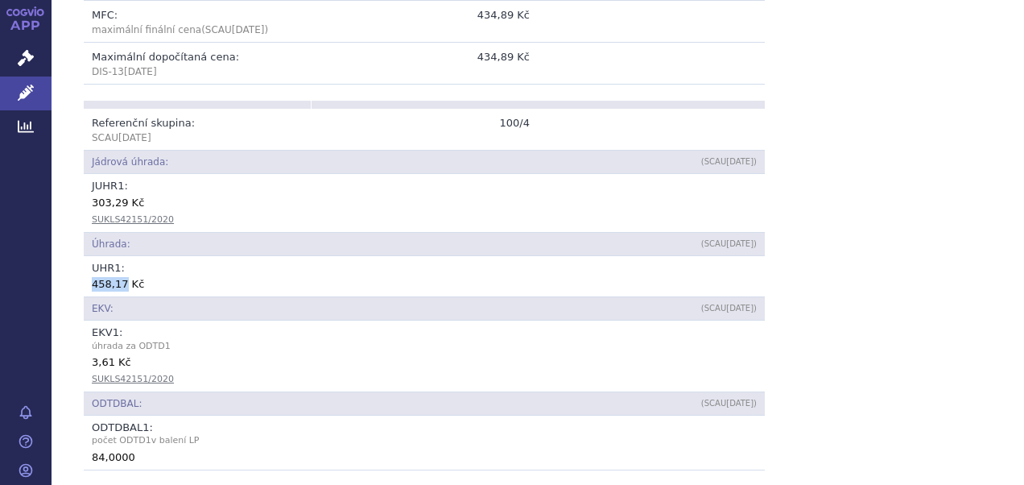
drag, startPoint x: 93, startPoint y: 260, endPoint x: 122, endPoint y: 259, distance: 29.8
click at [122, 275] on div "458,17 Kč" at bounding box center [424, 283] width 665 height 16
drag, startPoint x: 122, startPoint y: 259, endPoint x: 109, endPoint y: 259, distance: 13.7
copy div "458,17"
click at [121, 39] on tbody "MCV: maximální cena výrobce (SCAU Sep 2025 ) 287,44 Kč SUKLS285527/2020 Nahláše…" at bounding box center [424, 0] width 681 height 167
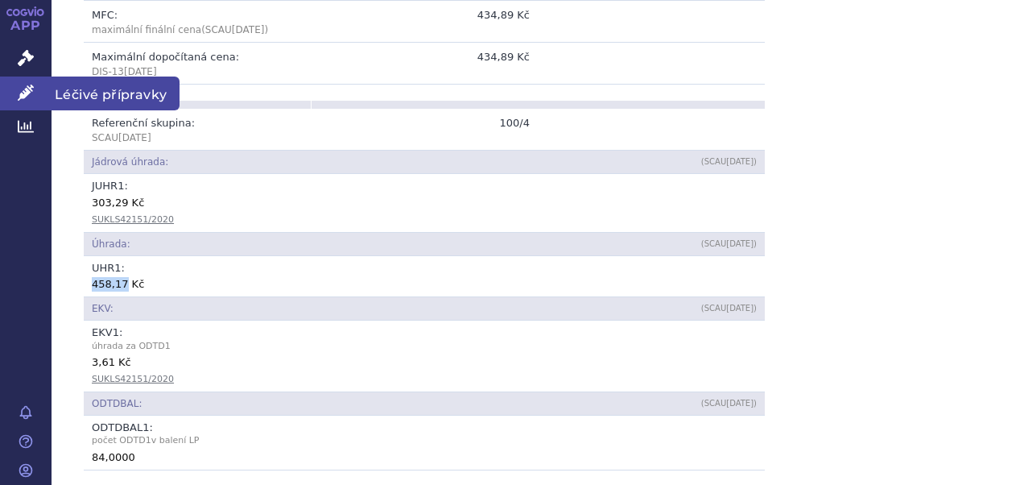
drag, startPoint x: 121, startPoint y: 39, endPoint x: 35, endPoint y: 92, distance: 100.1
click at [35, 92] on link "Léčivé přípravky" at bounding box center [26, 93] width 52 height 34
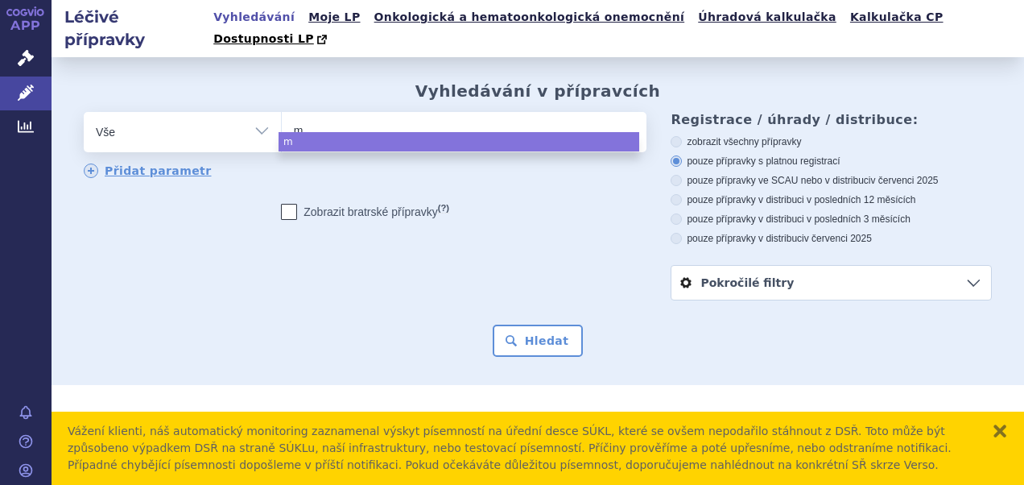
type input "mo"
type input "mon"
type input "monop"
type input "monoprp"
type input "monoprps"
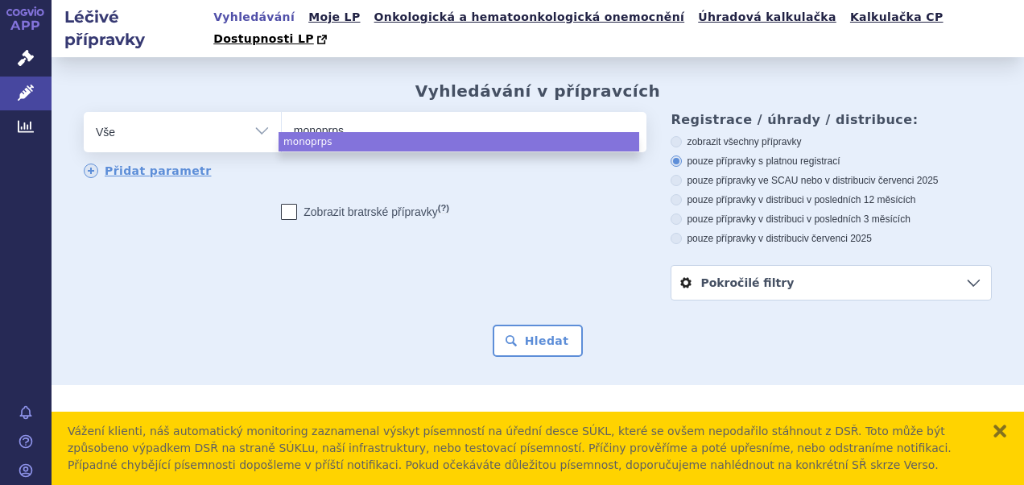
type input "monoprpst"
type input "monoprp"
type input "monopr"
type input "monop"
type input "monopo"
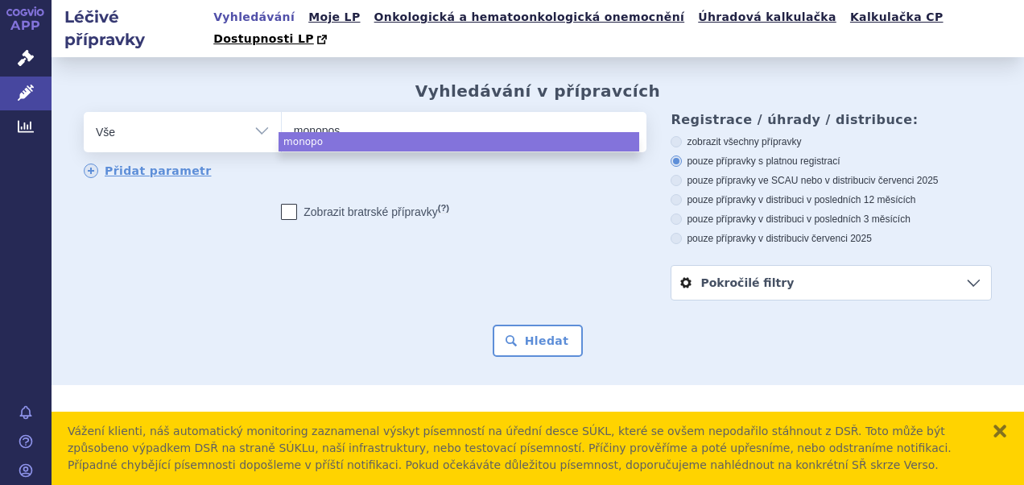
type input "monopost"
select select "monopost"
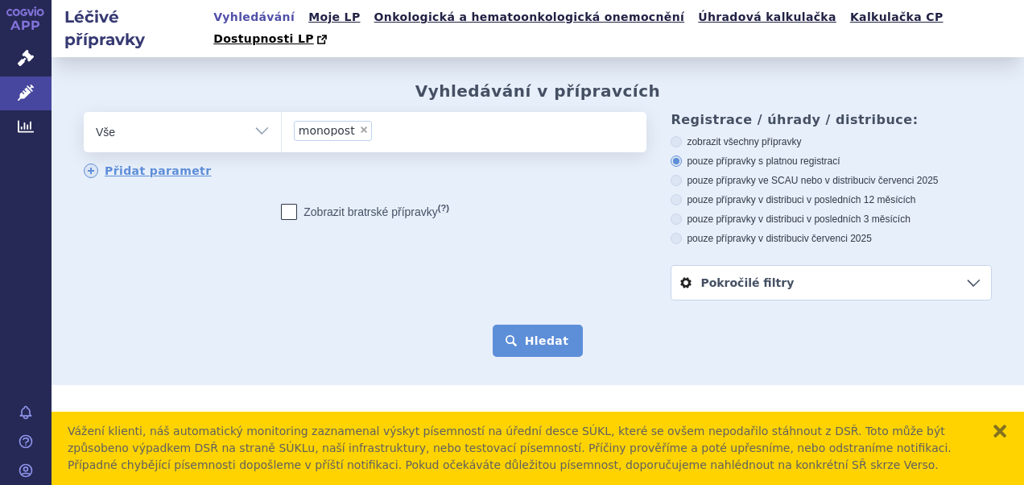
click at [520, 324] on button "Hledat" at bounding box center [538, 340] width 91 height 32
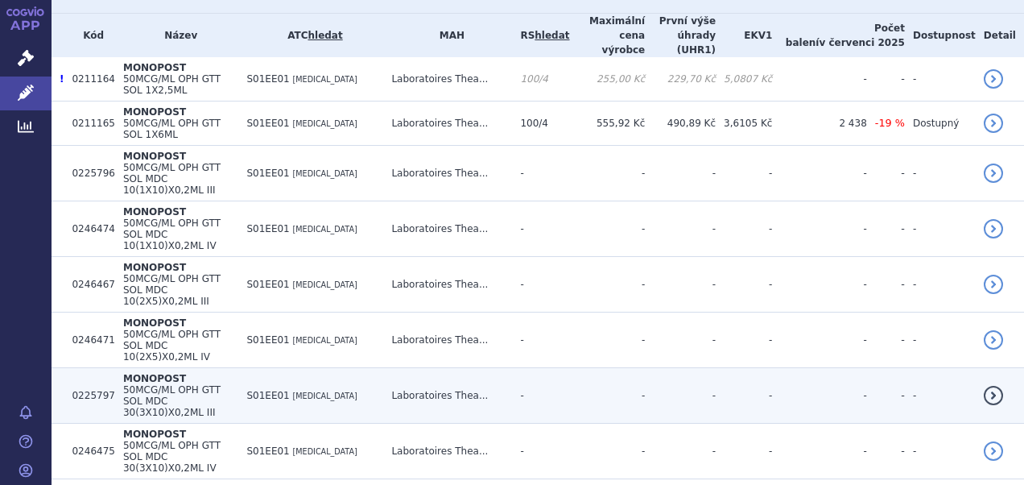
scroll to position [380, 0]
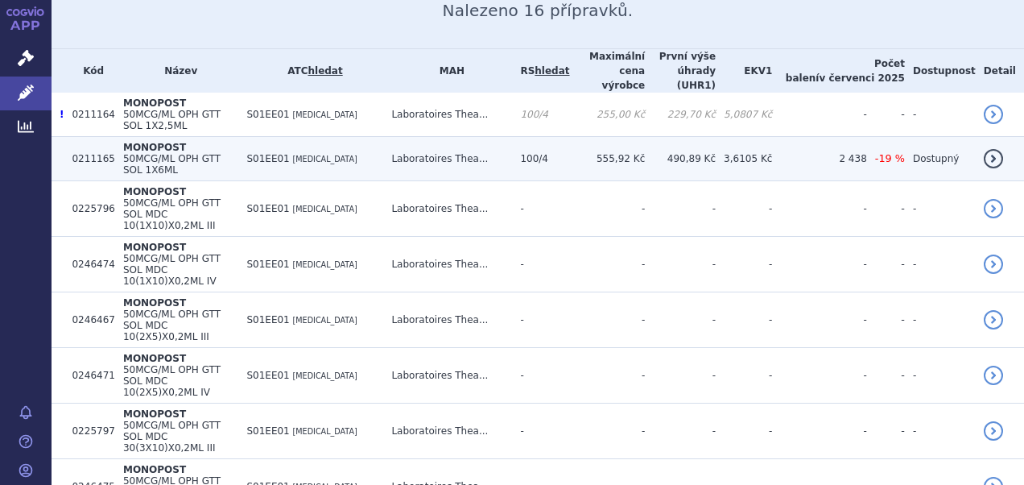
click at [160, 142] on span "MONOPOST" at bounding box center [154, 147] width 63 height 11
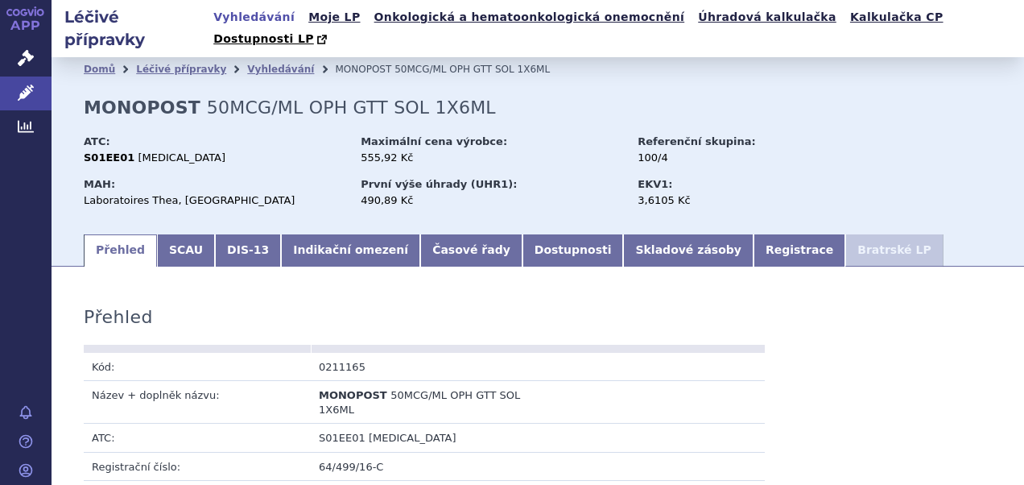
scroll to position [402, 0]
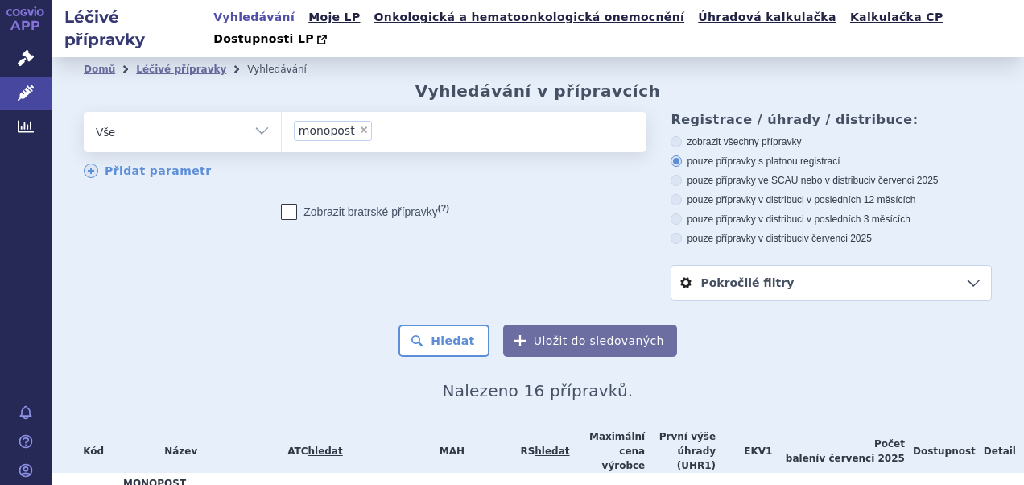
scroll to position [483, 0]
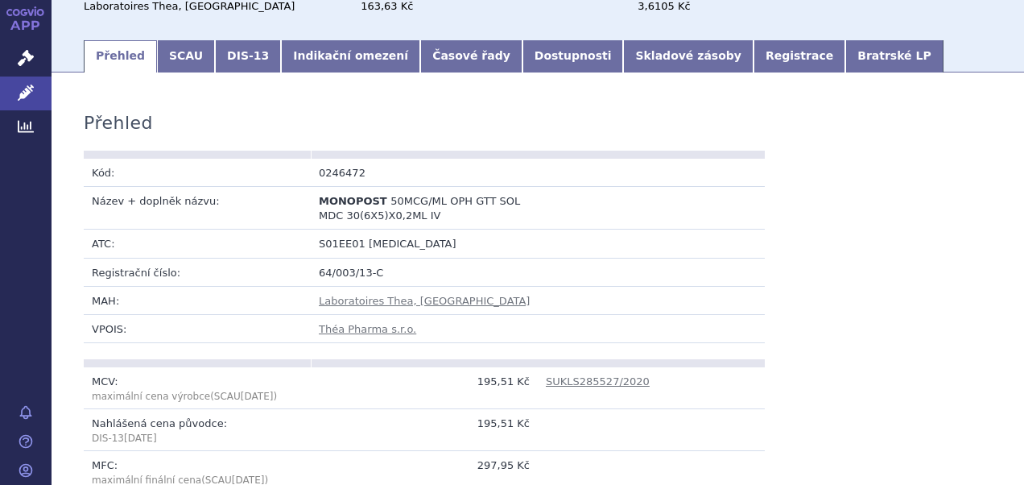
scroll to position [241, 0]
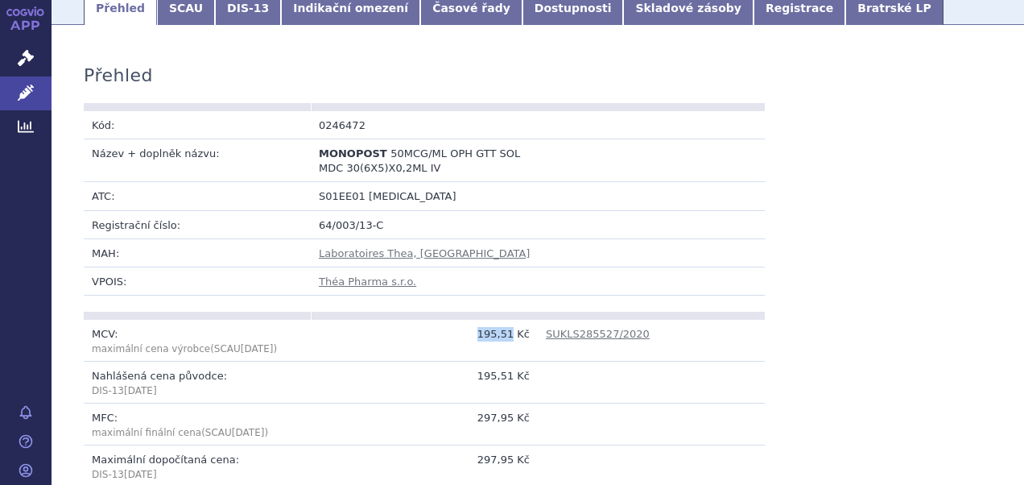
drag, startPoint x: 475, startPoint y: 313, endPoint x: 510, endPoint y: 309, distance: 35.6
click at [510, 320] on td "195,51 Kč" at bounding box center [424, 341] width 227 height 42
drag, startPoint x: 510, startPoint y: 309, endPoint x: 501, endPoint y: 311, distance: 9.8
copy td "195,51"
drag, startPoint x: 476, startPoint y: 440, endPoint x: 510, endPoint y: 434, distance: 35.1
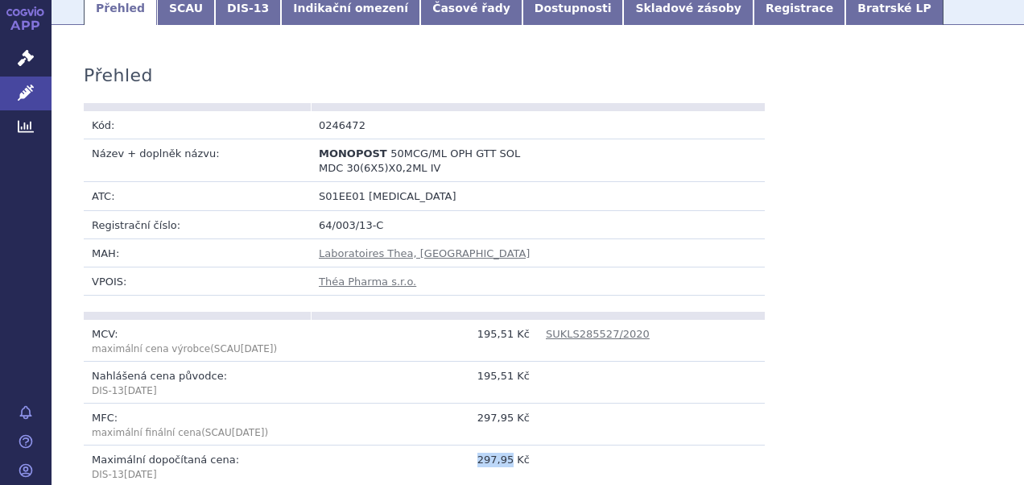
click at [510, 445] on td "297,95 Kč" at bounding box center [424, 466] width 227 height 42
copy td "297,95"
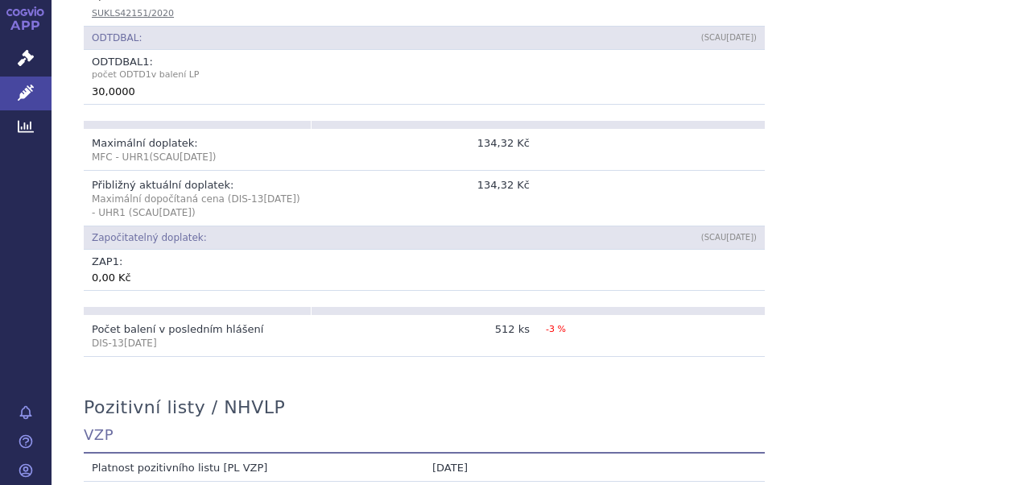
scroll to position [1046, 0]
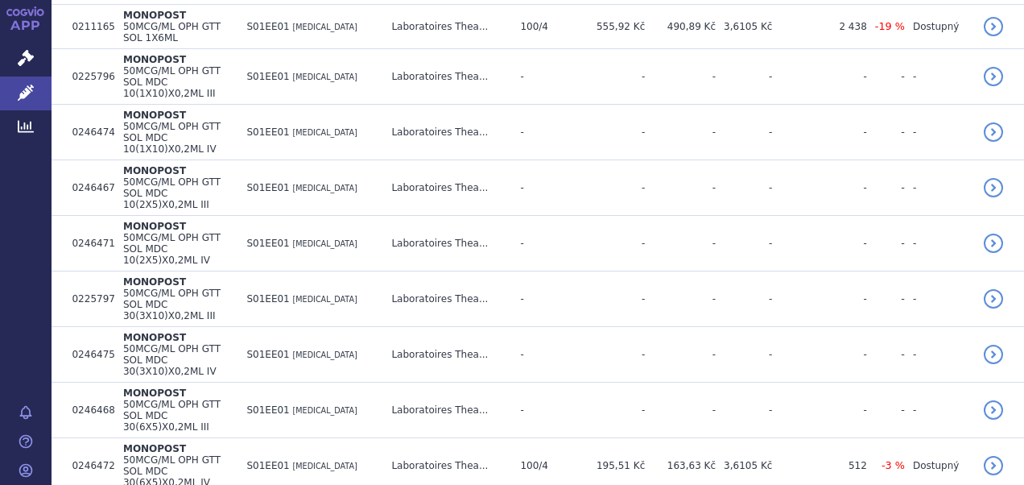
scroll to position [541, 0]
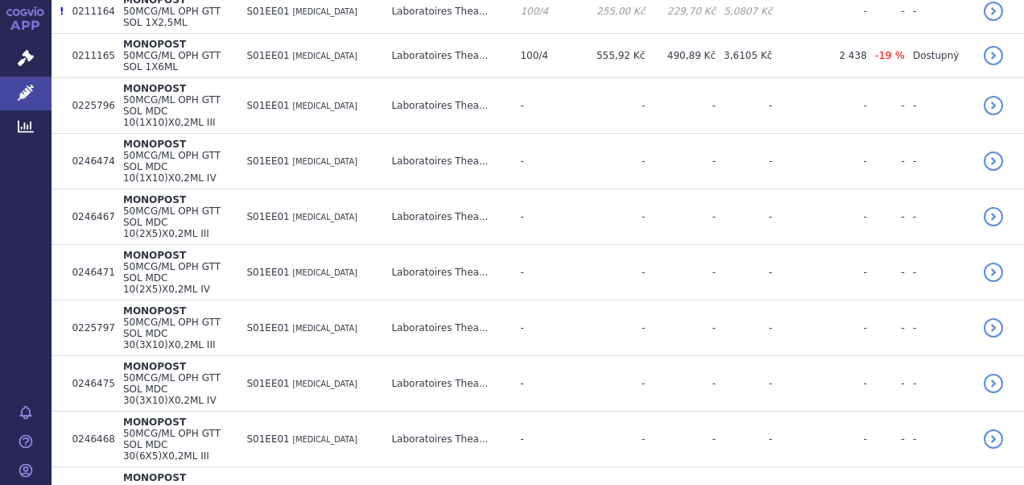
scroll to position [541, 0]
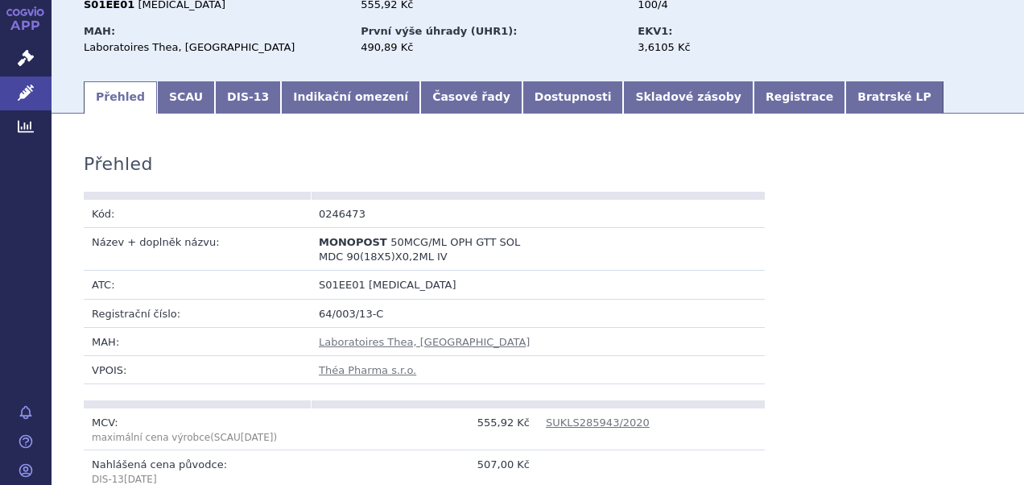
scroll to position [241, 0]
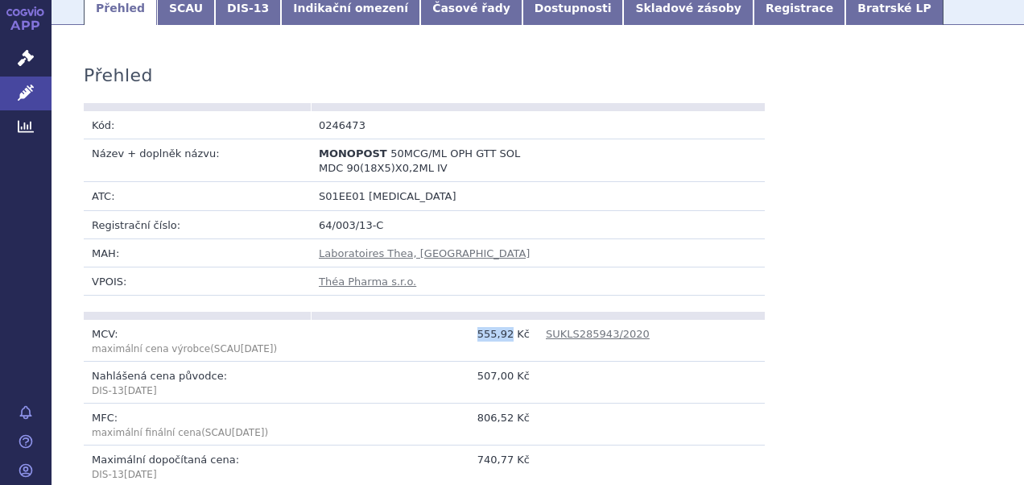
drag, startPoint x: 477, startPoint y: 313, endPoint x: 509, endPoint y: 314, distance: 32.2
click at [509, 320] on td "555,92 Kč" at bounding box center [424, 341] width 227 height 42
copy td "555,92"
drag, startPoint x: 478, startPoint y: 351, endPoint x: 513, endPoint y: 353, distance: 34.7
click at [513, 361] on td "507,00 Kč" at bounding box center [424, 382] width 227 height 42
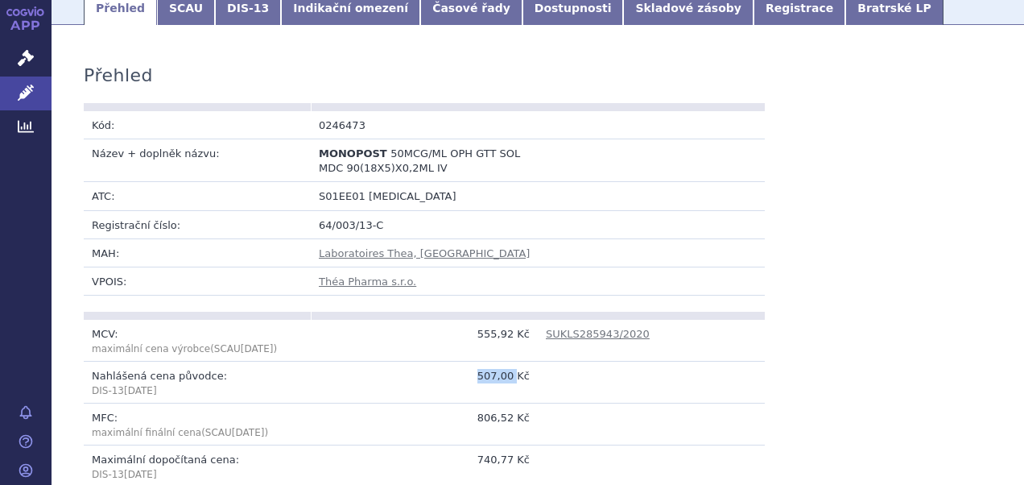
copy td "507,00"
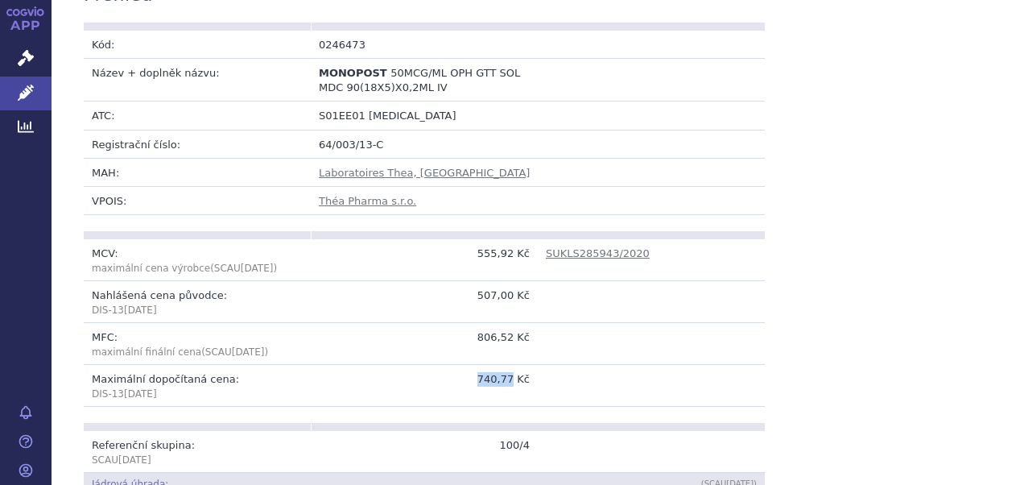
drag, startPoint x: 477, startPoint y: 357, endPoint x: 508, endPoint y: 354, distance: 30.8
click at [508, 365] on td "740,77 Kč" at bounding box center [424, 386] width 227 height 42
copy td "740,77"
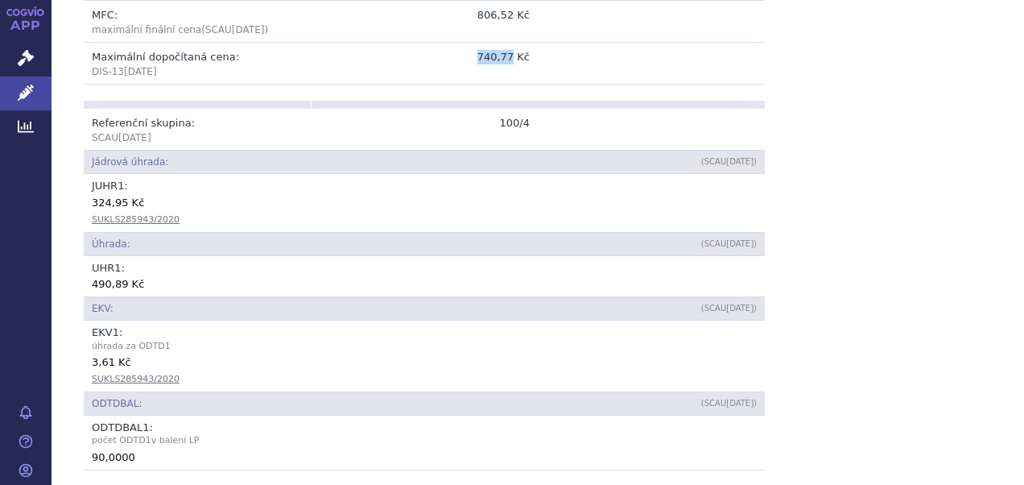
scroll to position [724, 0]
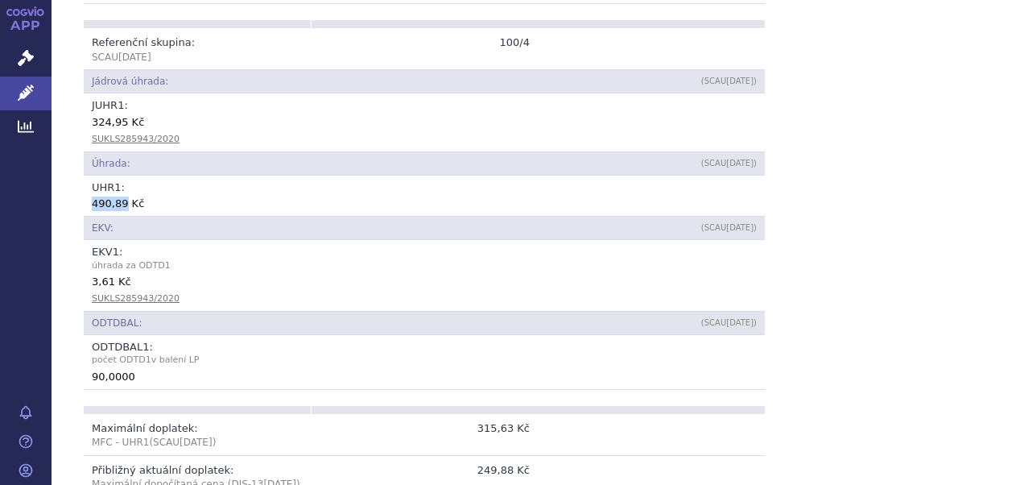
drag, startPoint x: 92, startPoint y: 179, endPoint x: 122, endPoint y: 180, distance: 29.8
click at [122, 195] on div "490,89 Kč" at bounding box center [424, 203] width 665 height 16
drag, startPoint x: 122, startPoint y: 180, endPoint x: 112, endPoint y: 180, distance: 9.7
copy div "490,89"
